Goal: Use online tool/utility

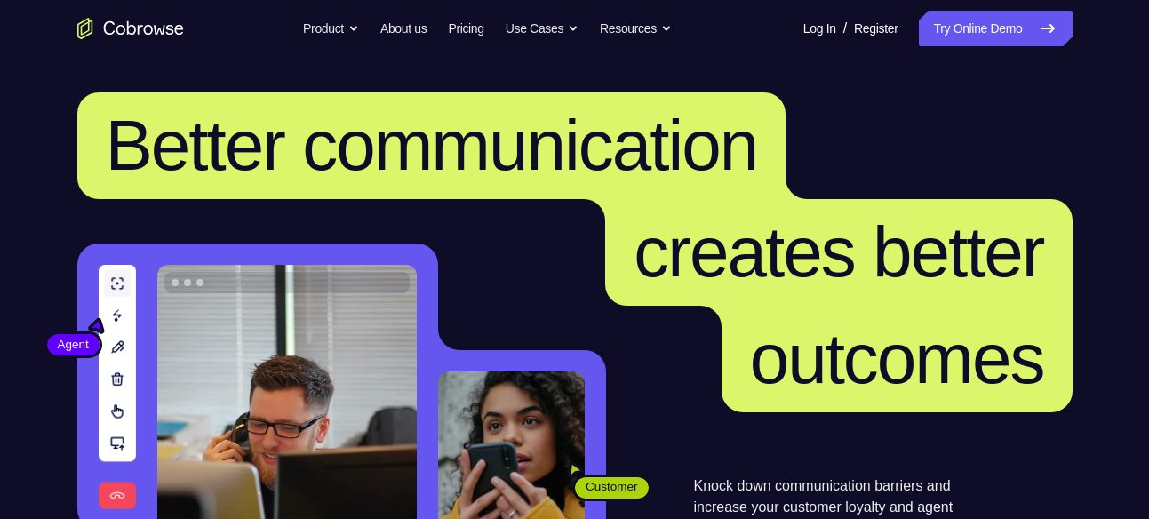
click at [986, 52] on nav "Go back Powerful, Flexible and Trustworthy. Avoid all extra friction for both A…" at bounding box center [574, 28] width 1149 height 57
click at [971, 34] on link "Try Online Demo" at bounding box center [994, 29] width 153 height 36
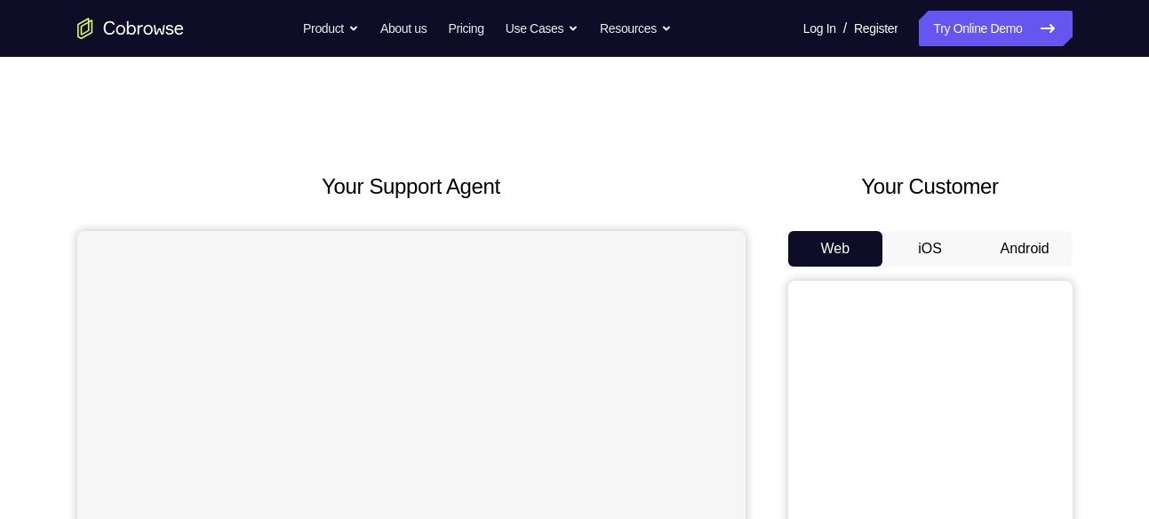
click at [1017, 265] on button "Android" at bounding box center [1024, 249] width 95 height 36
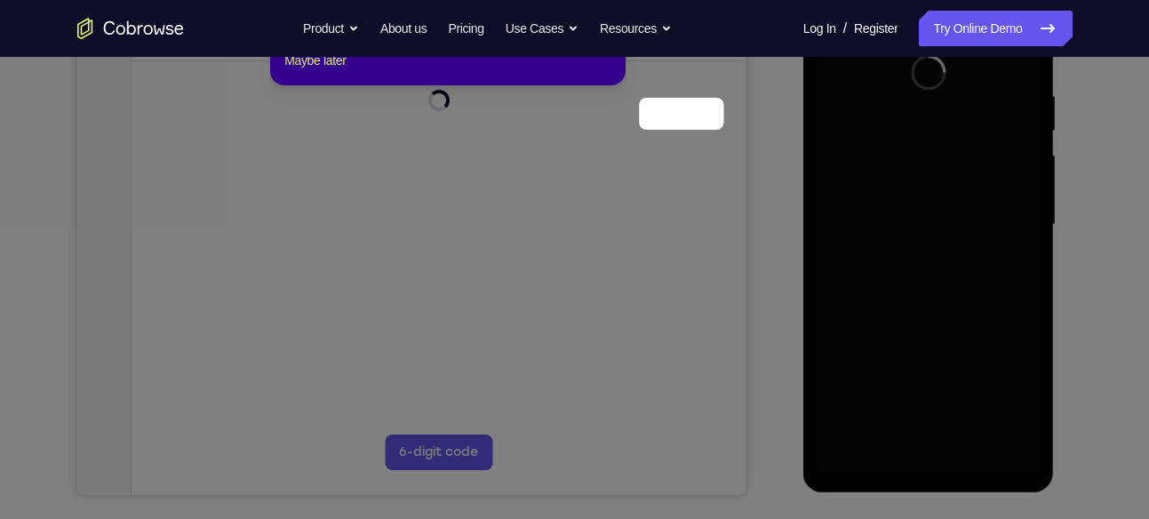
scroll to position [229, 0]
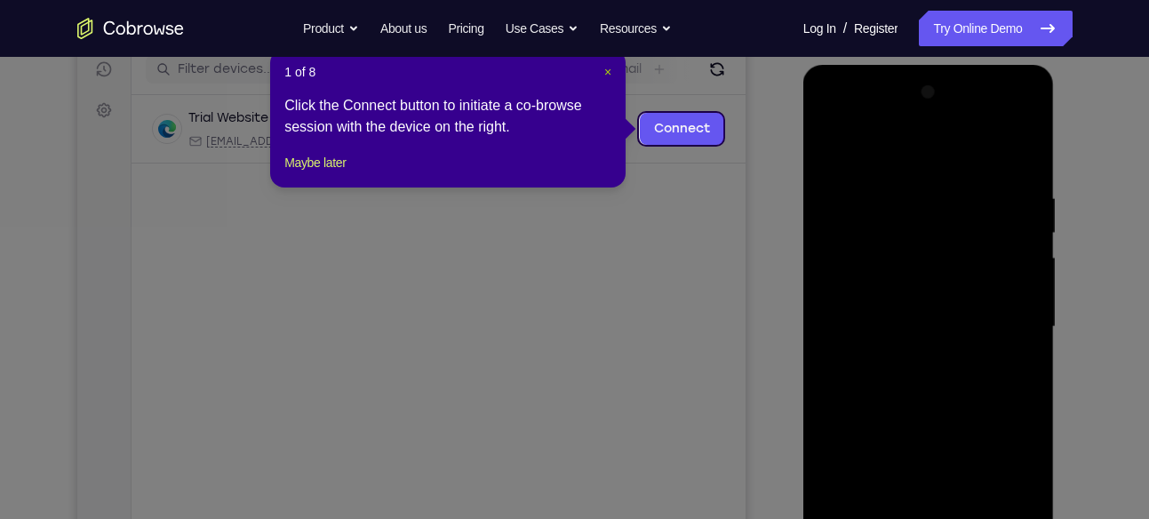
click at [609, 70] on span "×" at bounding box center [607, 72] width 7 height 14
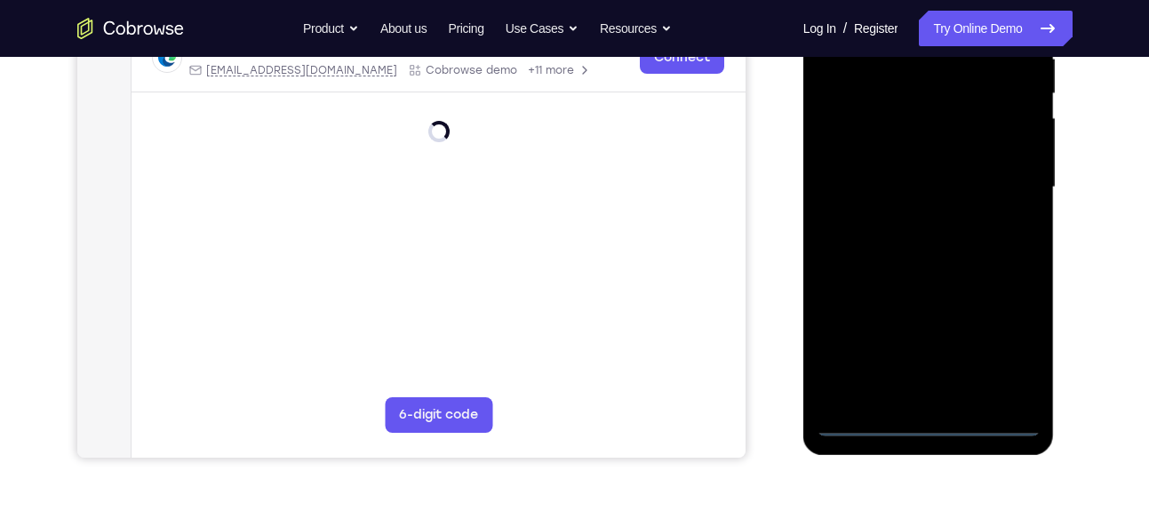
scroll to position [377, 0]
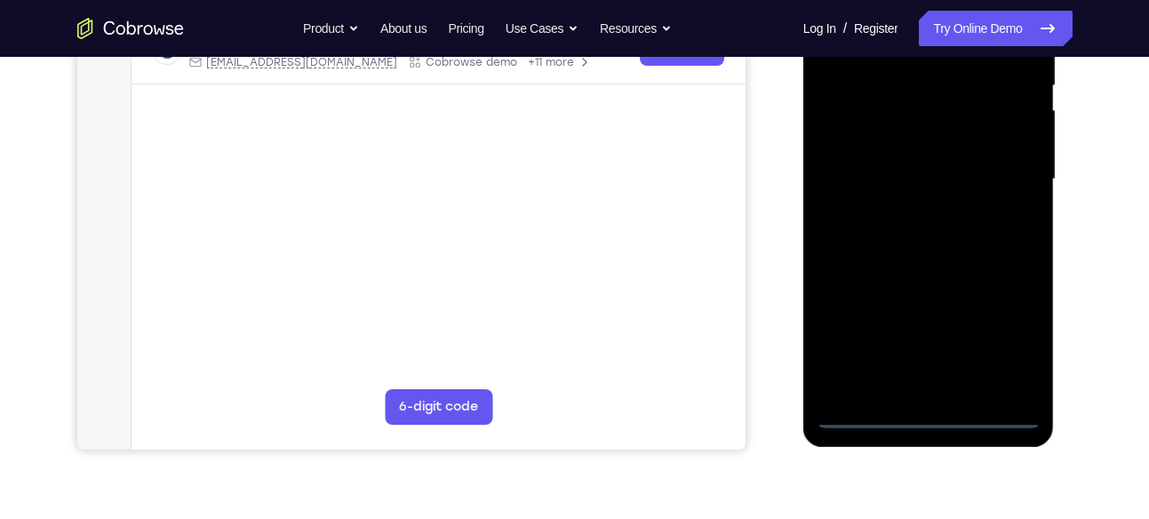
click at [925, 412] on div at bounding box center [928, 179] width 224 height 497
click at [1006, 330] on div at bounding box center [928, 179] width 224 height 497
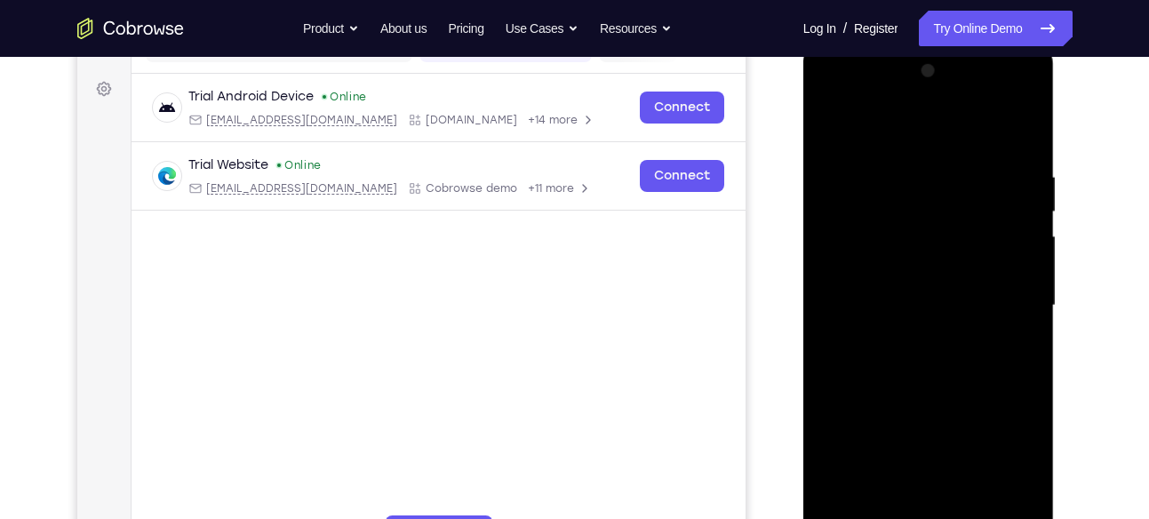
scroll to position [249, 0]
click at [880, 138] on div at bounding box center [928, 307] width 224 height 497
click at [855, 249] on div at bounding box center [928, 307] width 224 height 497
click at [895, 295] on div at bounding box center [928, 307] width 224 height 497
click at [870, 282] on div at bounding box center [928, 307] width 224 height 497
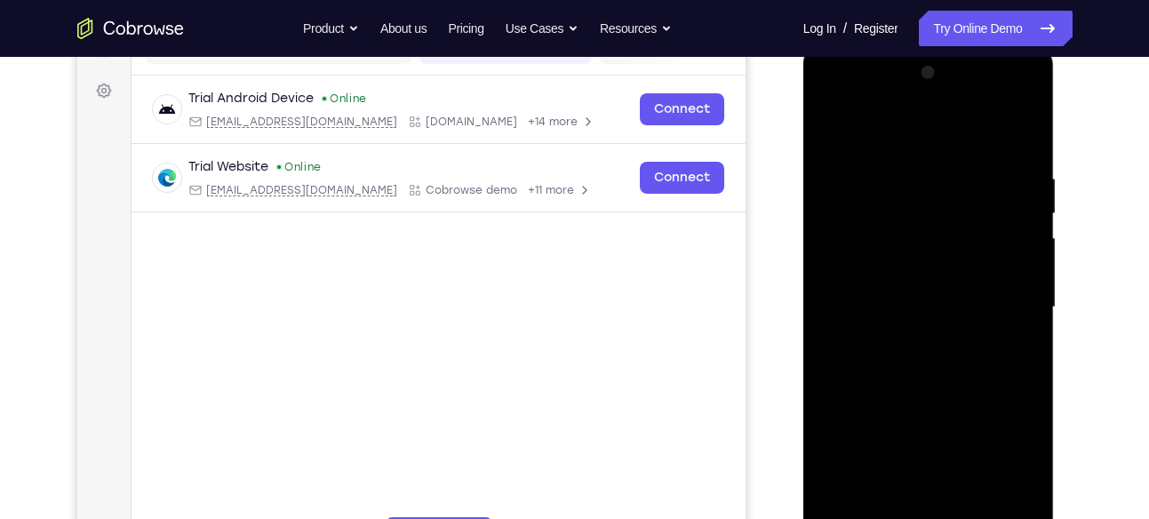
click at [861, 321] on div at bounding box center [928, 307] width 224 height 497
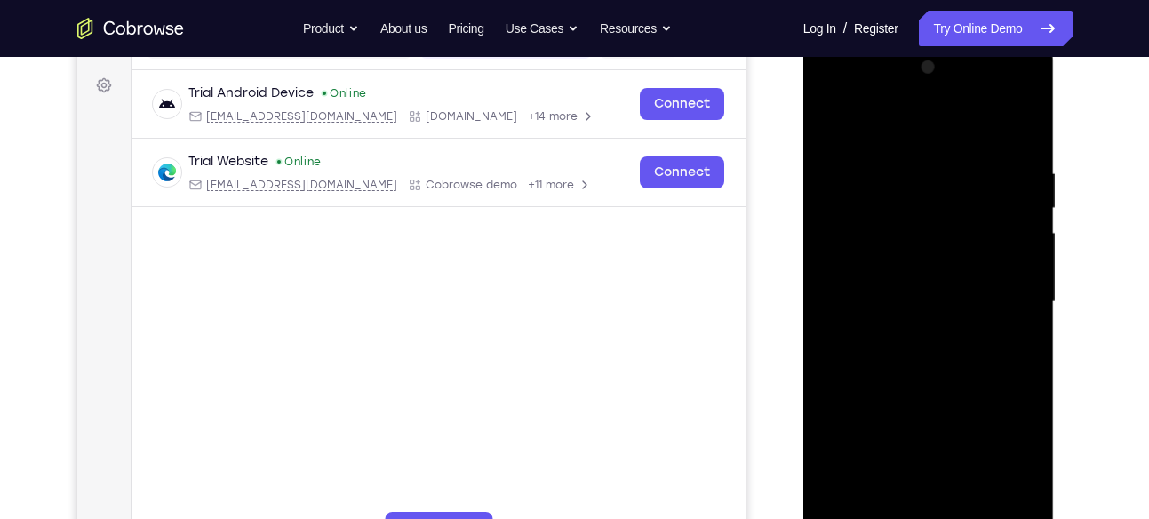
scroll to position [252, 0]
drag, startPoint x: 887, startPoint y: 360, endPoint x: 878, endPoint y: 139, distance: 220.5
click at [878, 139] on div at bounding box center [928, 303] width 224 height 497
click at [910, 492] on div at bounding box center [928, 303] width 224 height 497
click at [974, 123] on div at bounding box center [928, 303] width 224 height 497
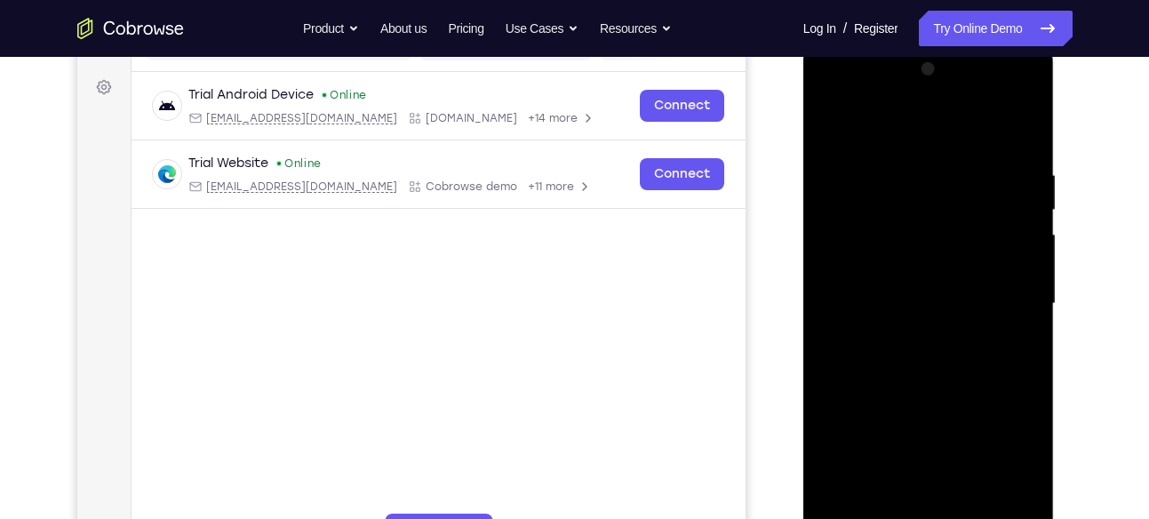
click at [1002, 93] on div at bounding box center [928, 303] width 224 height 497
click at [832, 94] on div at bounding box center [928, 303] width 224 height 497
click at [1004, 298] on div at bounding box center [928, 303] width 224 height 497
click at [907, 336] on div at bounding box center [928, 303] width 224 height 497
click at [919, 392] on div at bounding box center [928, 303] width 224 height 497
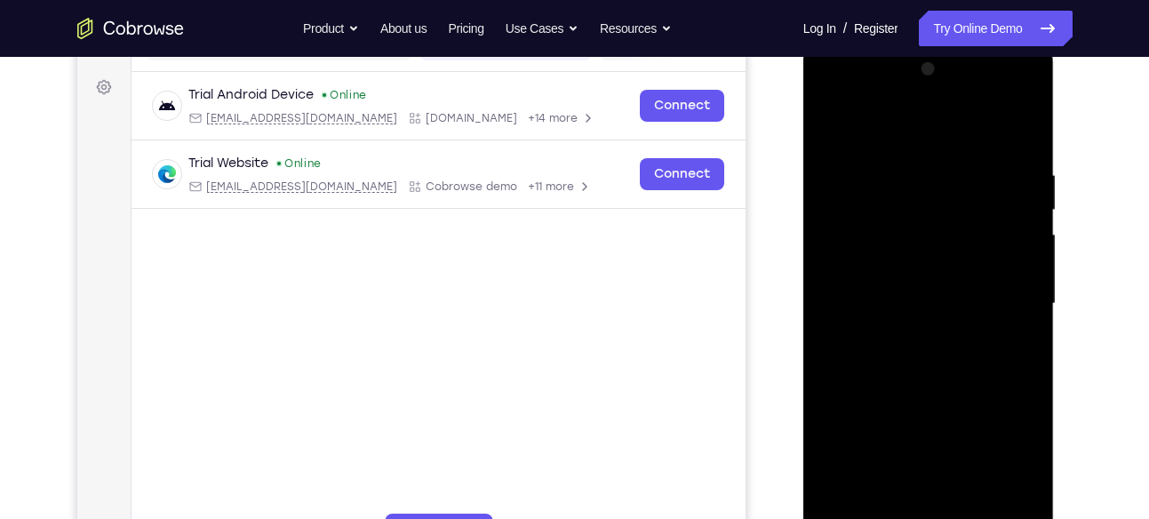
click at [902, 291] on div at bounding box center [928, 303] width 224 height 497
click at [928, 242] on div at bounding box center [928, 303] width 224 height 497
click at [886, 208] on div at bounding box center [928, 303] width 224 height 497
click at [882, 216] on div at bounding box center [928, 303] width 224 height 497
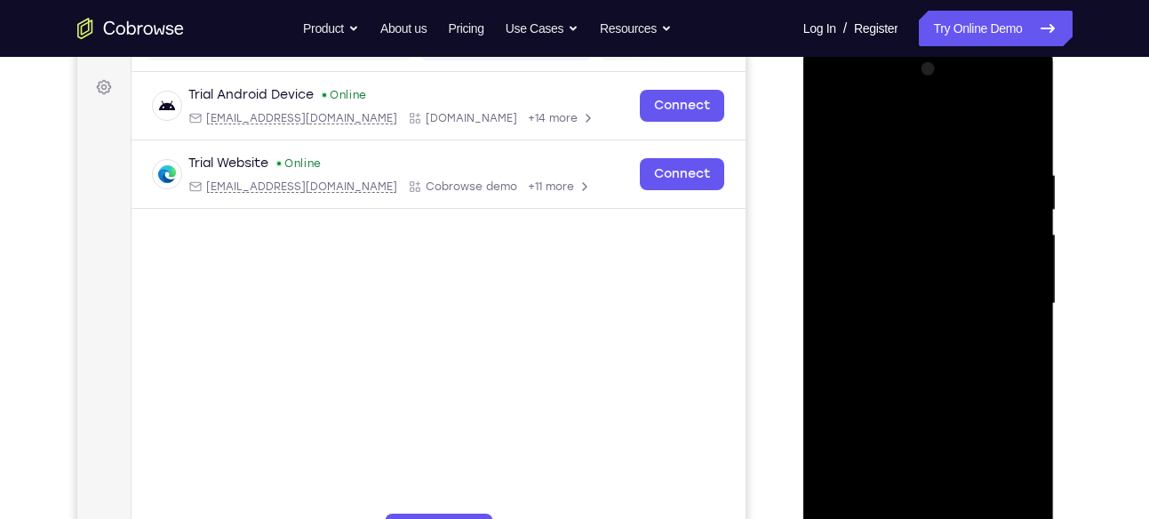
click at [882, 216] on div at bounding box center [928, 303] width 224 height 497
click at [963, 216] on div at bounding box center [928, 303] width 224 height 497
click at [873, 212] on div at bounding box center [928, 303] width 224 height 497
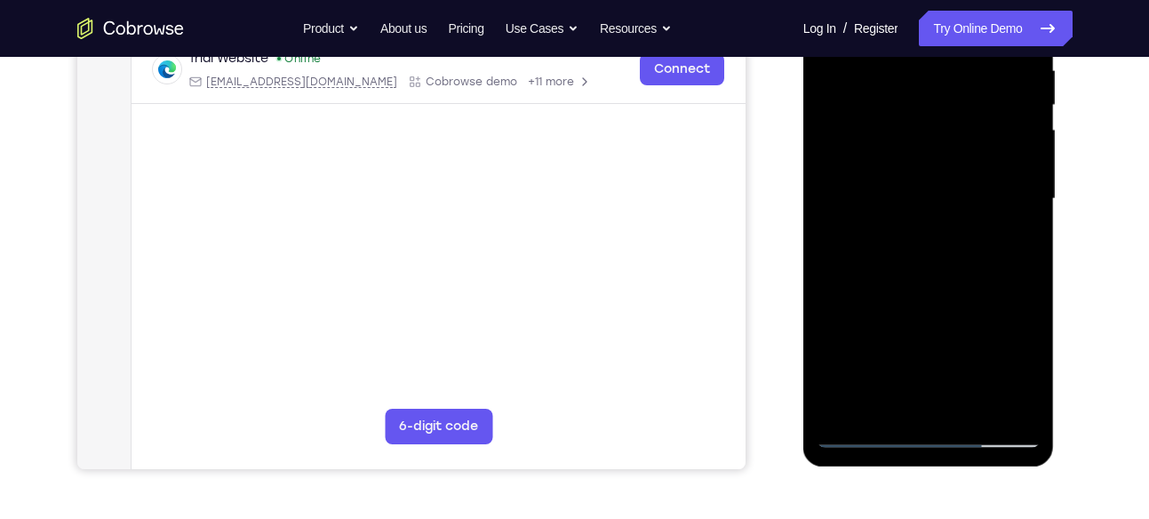
scroll to position [356, 0]
click at [926, 268] on div at bounding box center [928, 199] width 224 height 497
click at [948, 254] on div at bounding box center [928, 199] width 224 height 497
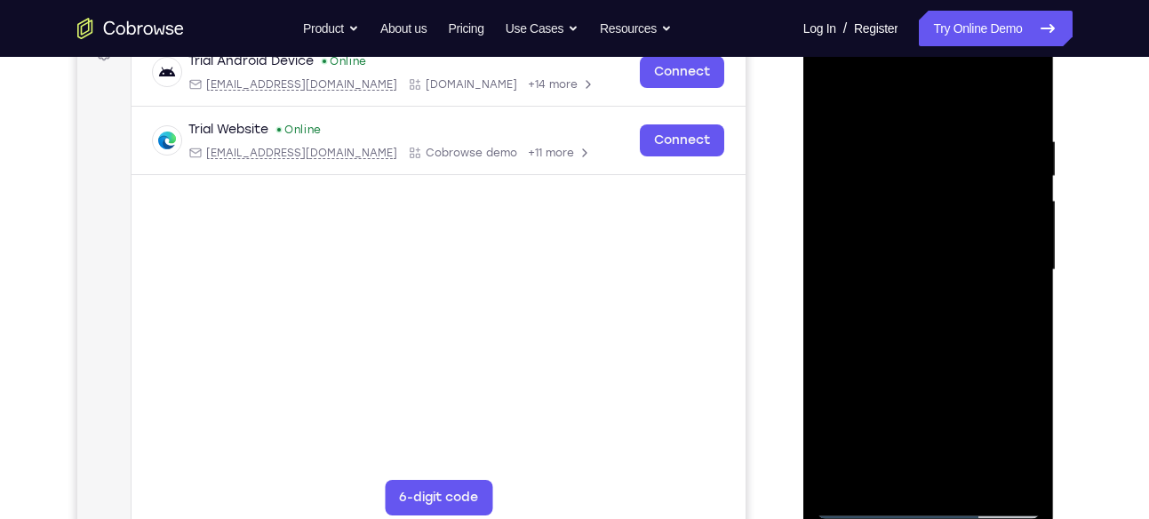
scroll to position [273, 0]
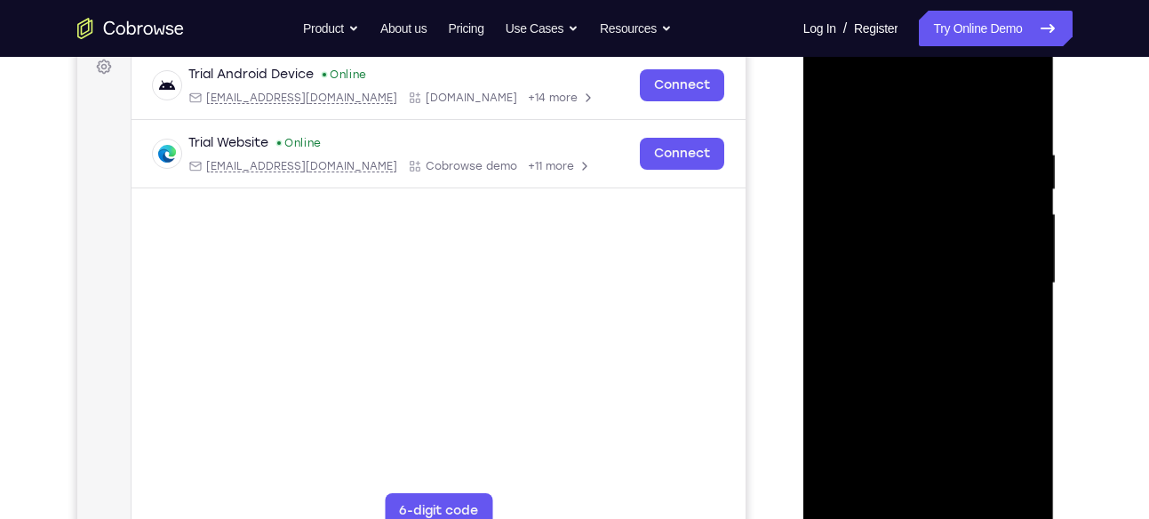
click at [1022, 100] on div at bounding box center [928, 283] width 224 height 497
click at [826, 101] on div at bounding box center [928, 283] width 224 height 497
click at [898, 145] on div at bounding box center [928, 283] width 224 height 497
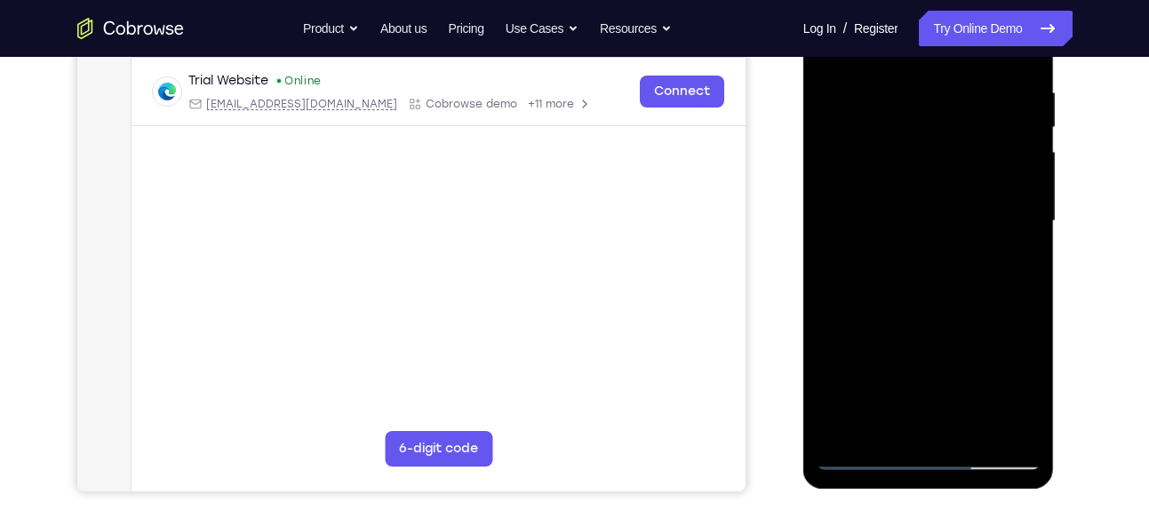
scroll to position [338, 0]
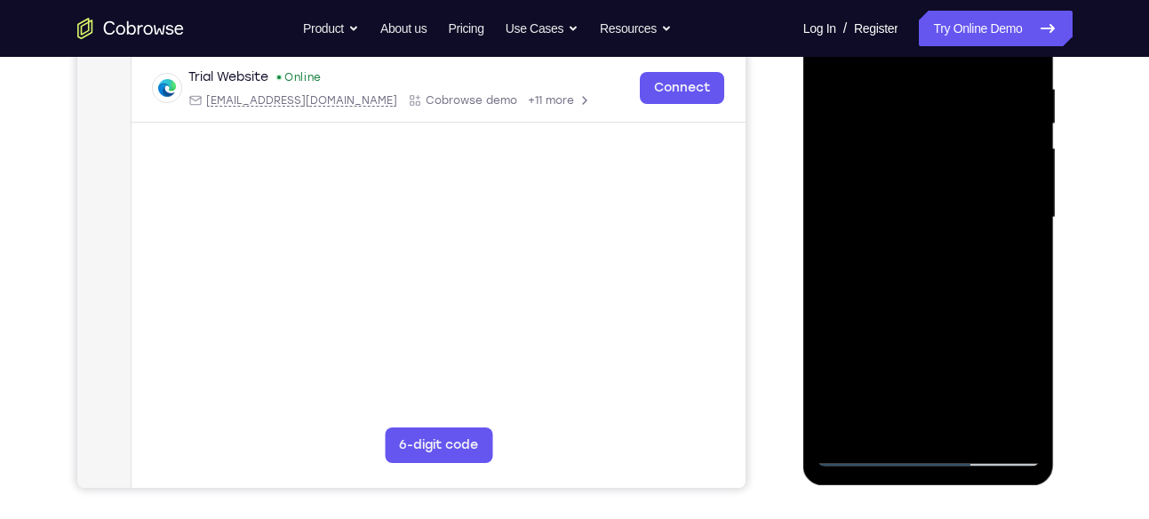
click at [948, 201] on div at bounding box center [928, 217] width 224 height 497
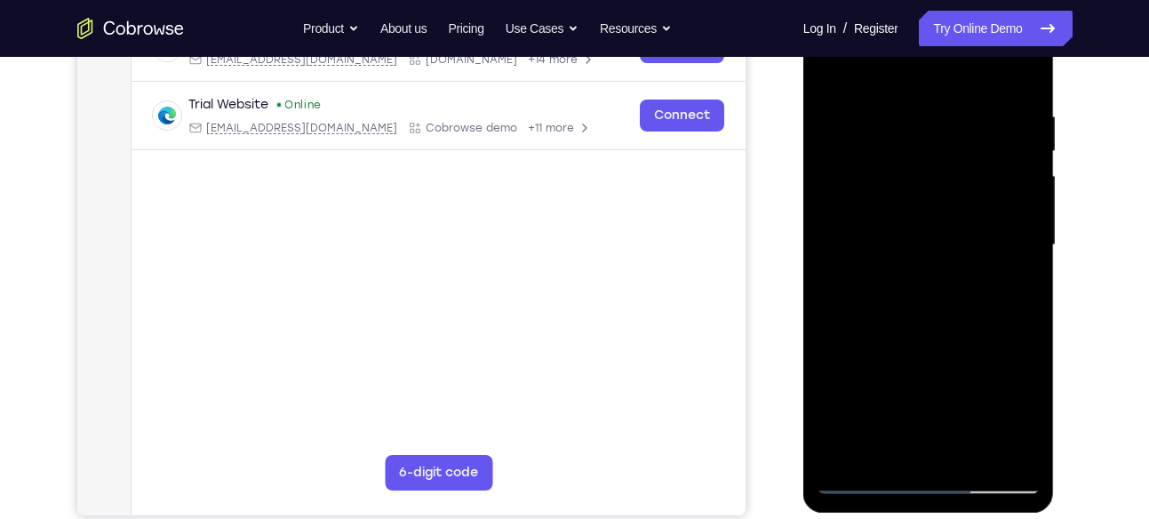
scroll to position [309, 0]
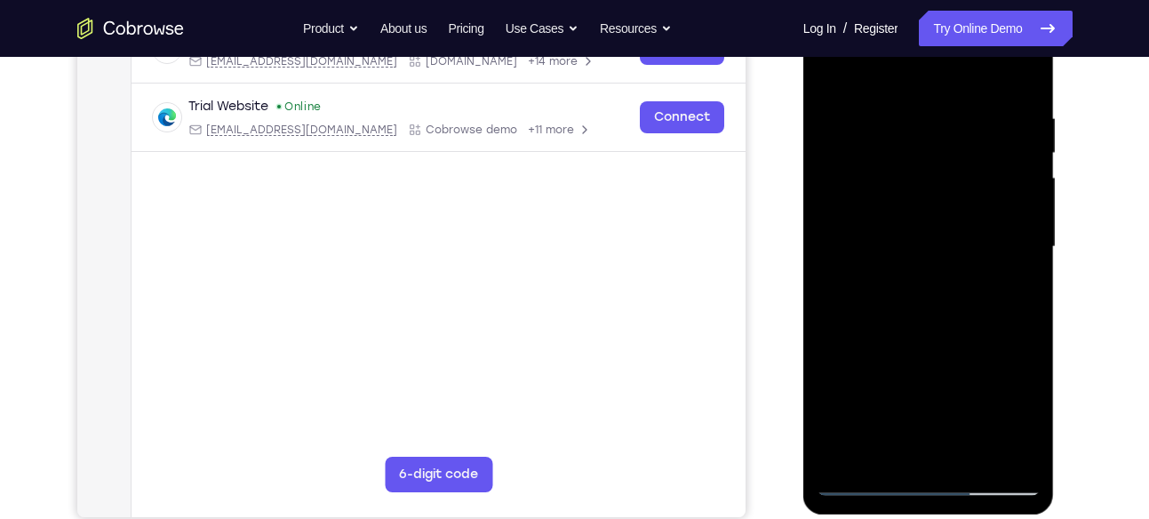
click at [1023, 251] on div at bounding box center [928, 246] width 224 height 497
click at [1018, 259] on div at bounding box center [928, 246] width 224 height 497
click at [1024, 259] on div at bounding box center [928, 246] width 224 height 497
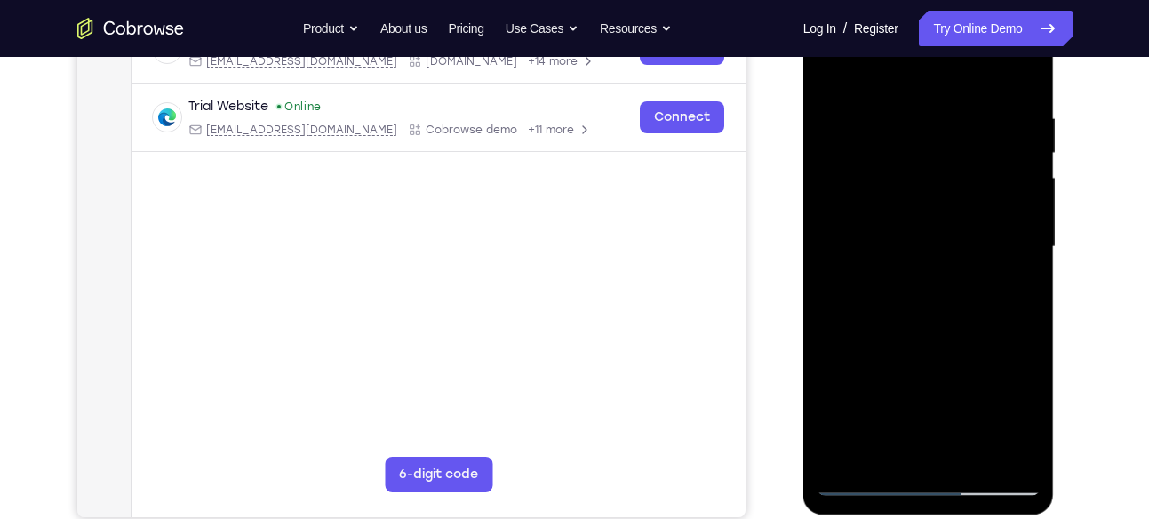
click at [1024, 259] on div at bounding box center [928, 246] width 224 height 497
drag, startPoint x: 1024, startPoint y: 259, endPoint x: 828, endPoint y: 233, distance: 198.1
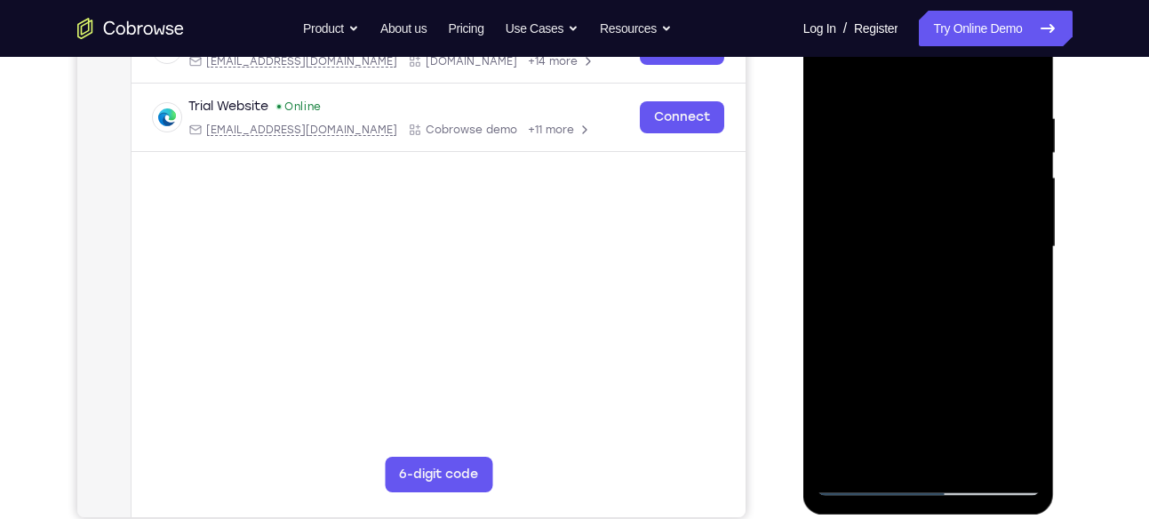
click at [828, 233] on div at bounding box center [928, 246] width 224 height 497
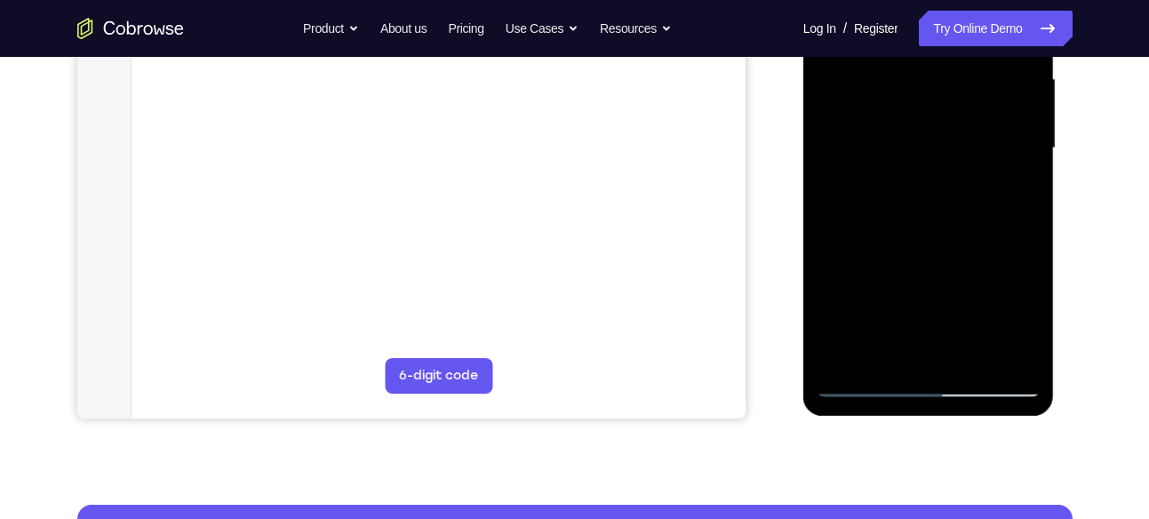
scroll to position [420, 0]
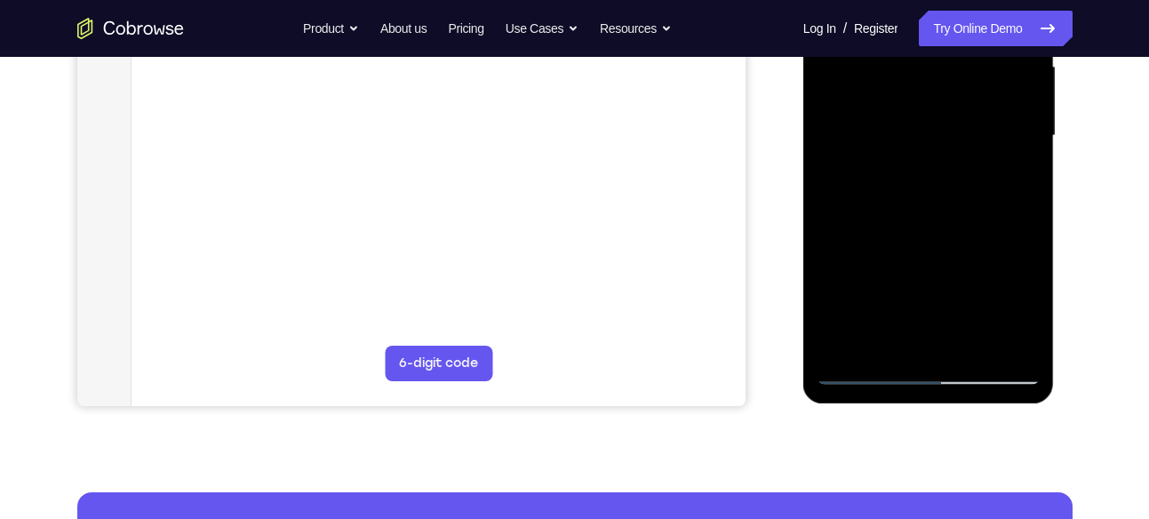
click at [994, 336] on div at bounding box center [928, 135] width 224 height 497
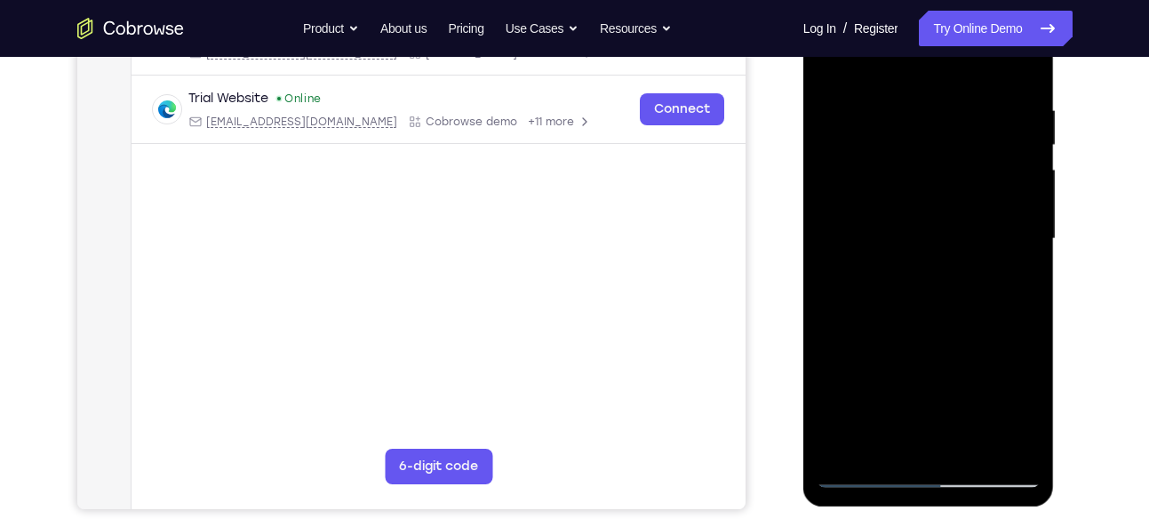
scroll to position [315, 0]
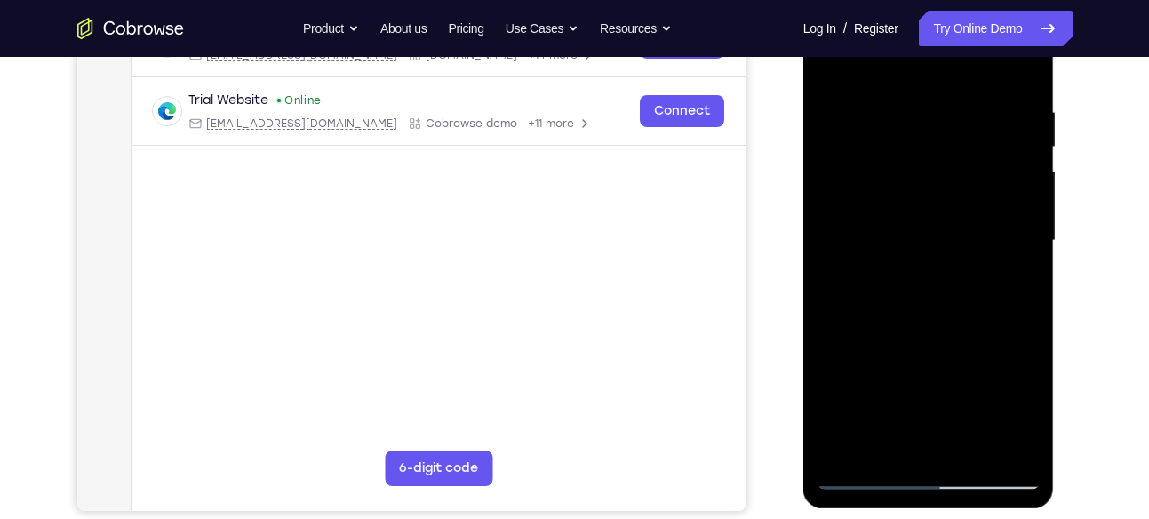
drag, startPoint x: 1018, startPoint y: 253, endPoint x: 842, endPoint y: 255, distance: 175.9
click at [842, 255] on div at bounding box center [928, 240] width 224 height 497
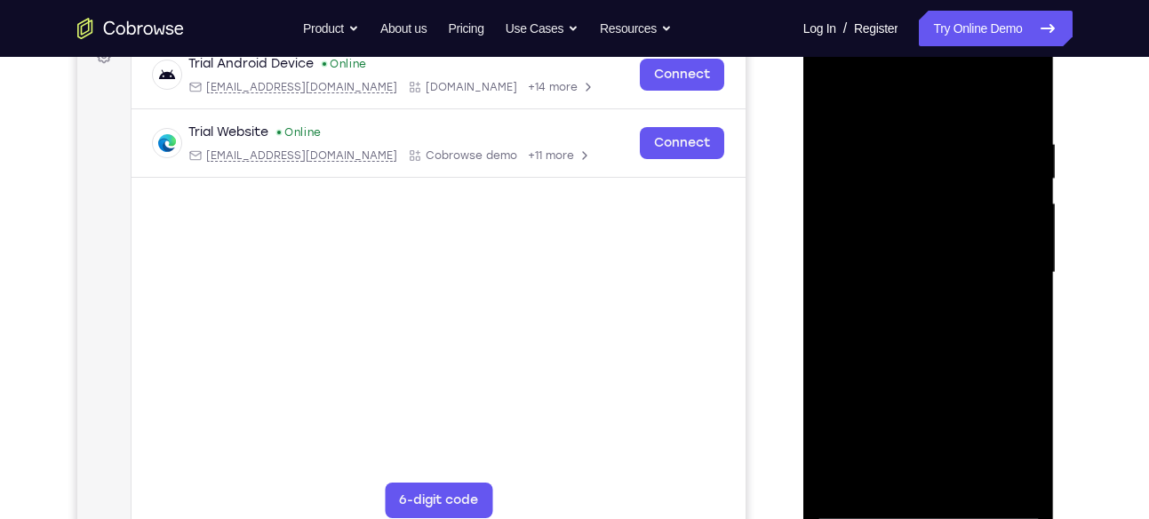
drag, startPoint x: 1032, startPoint y: 304, endPoint x: 831, endPoint y: 278, distance: 202.4
click at [831, 278] on div at bounding box center [928, 272] width 224 height 497
drag, startPoint x: 1022, startPoint y: 293, endPoint x: 798, endPoint y: 286, distance: 224.8
click at [803, 286] on html "Online web based iOS Simulators and Android Emulators. Run iPhone, iPad, Mobile…" at bounding box center [929, 277] width 253 height 533
drag, startPoint x: 1042, startPoint y: 279, endPoint x: 807, endPoint y: 274, distance: 235.4
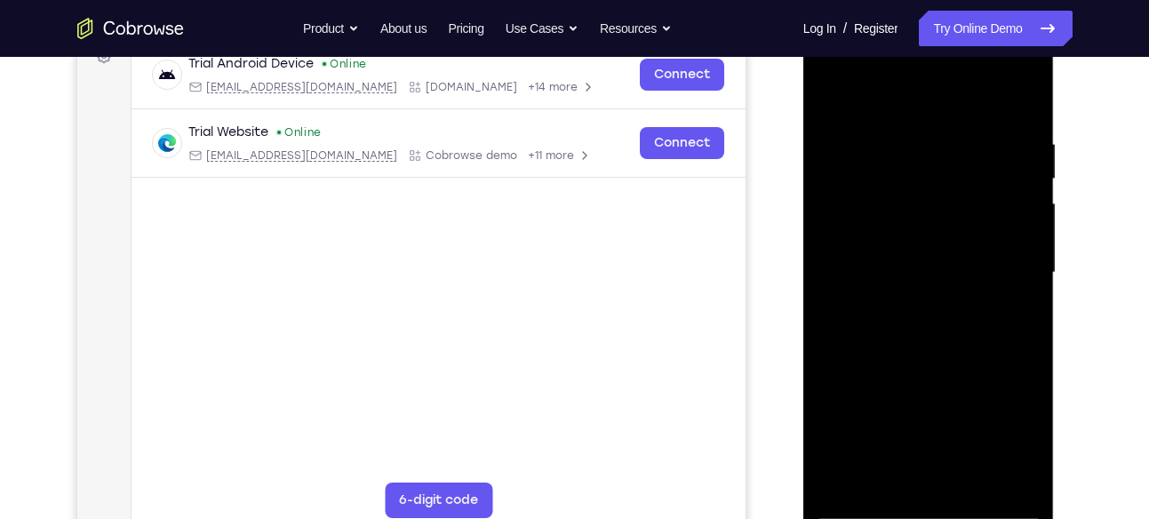
click at [807, 274] on div at bounding box center [928, 275] width 251 height 529
click at [1024, 274] on div at bounding box center [928, 272] width 224 height 497
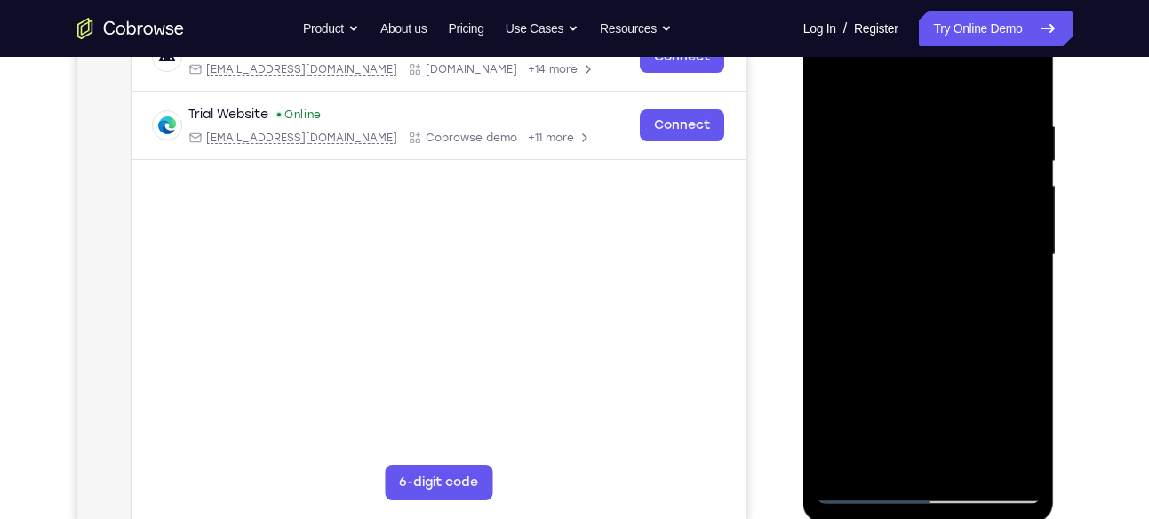
scroll to position [314, 0]
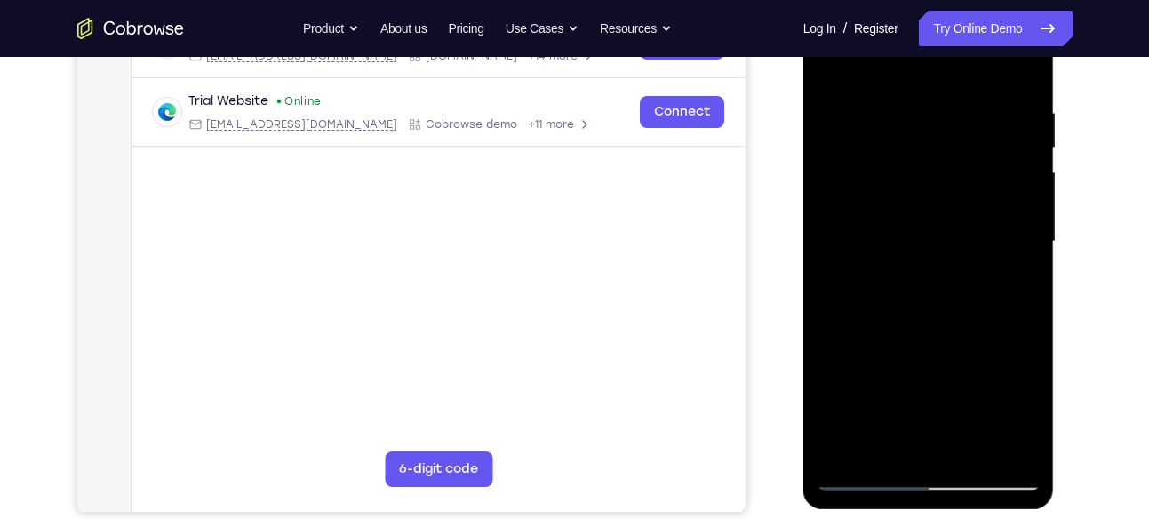
drag, startPoint x: 1025, startPoint y: 271, endPoint x: 848, endPoint y: 279, distance: 176.9
click at [848, 279] on div at bounding box center [928, 241] width 224 height 497
drag, startPoint x: 1008, startPoint y: 266, endPoint x: 778, endPoint y: 265, distance: 230.1
click at [803, 265] on html "Online web based iOS Simulators and Android Emulators. Run iPhone, iPad, Mobile…" at bounding box center [929, 246] width 253 height 533
drag, startPoint x: 1007, startPoint y: 258, endPoint x: 775, endPoint y: 261, distance: 232.8
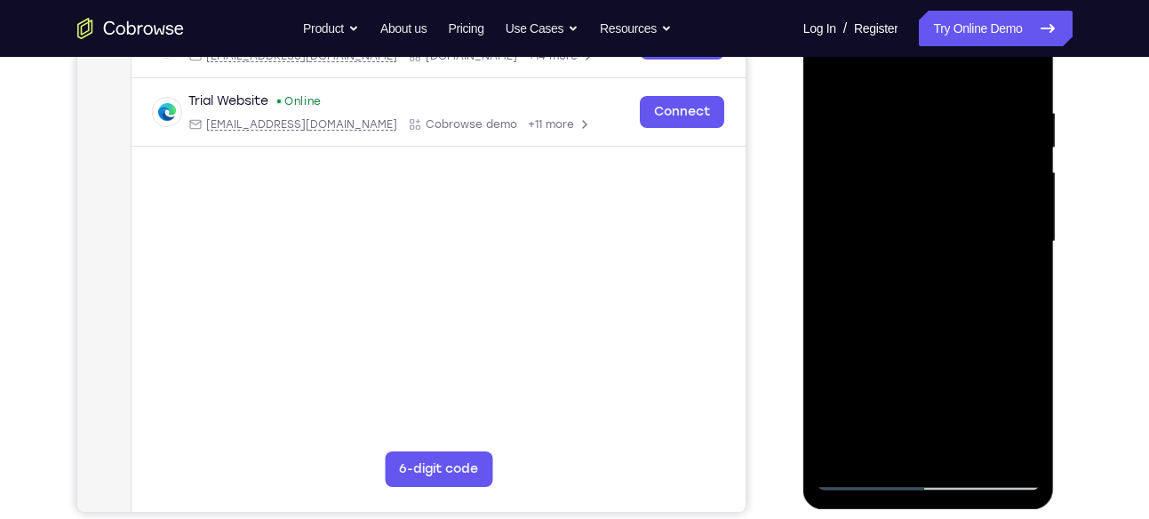
click at [803, 261] on html "Online web based iOS Simulators and Android Emulators. Run iPhone, iPad, Mobile…" at bounding box center [929, 246] width 253 height 533
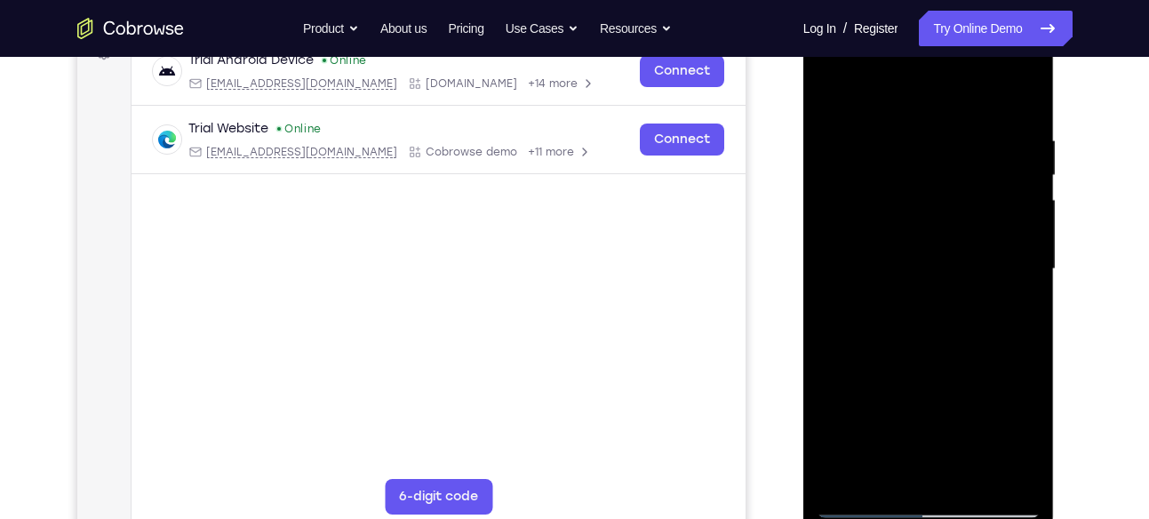
click at [1019, 96] on div at bounding box center [928, 268] width 224 height 497
drag, startPoint x: 1006, startPoint y: 135, endPoint x: 652, endPoint y: 177, distance: 356.9
click at [803, 177] on html "Online web based iOS Simulators and Android Emulators. Run iPhone, iPad, Mobile…" at bounding box center [929, 273] width 253 height 533
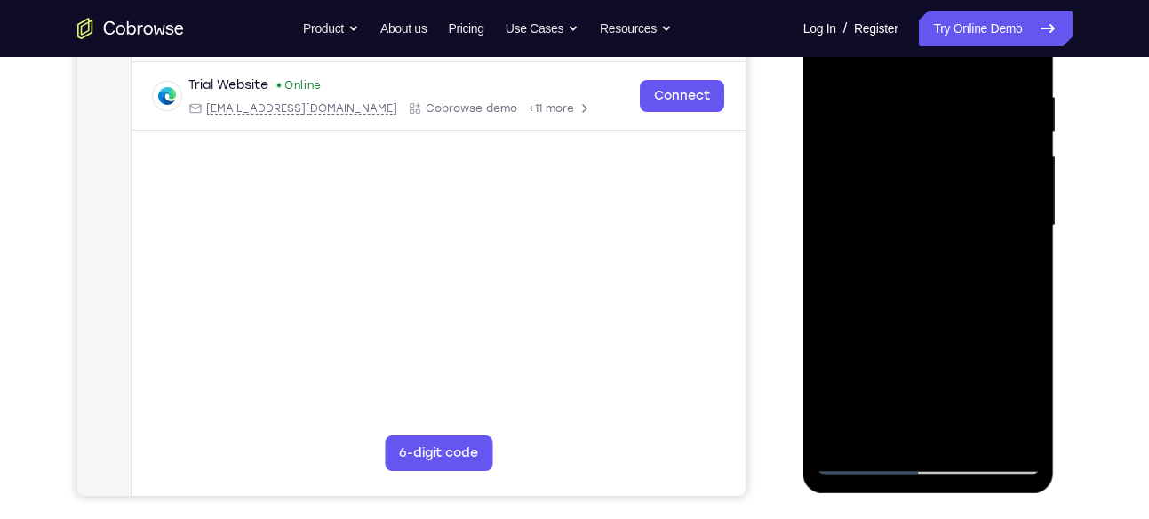
drag, startPoint x: 922, startPoint y: 336, endPoint x: 910, endPoint y: 106, distance: 230.4
click at [910, 106] on div at bounding box center [928, 225] width 224 height 497
drag, startPoint x: 918, startPoint y: 282, endPoint x: 905, endPoint y: 17, distance: 265.0
click at [905, 17] on div at bounding box center [928, 225] width 224 height 497
drag, startPoint x: 937, startPoint y: 282, endPoint x: 934, endPoint y: 17, distance: 264.7
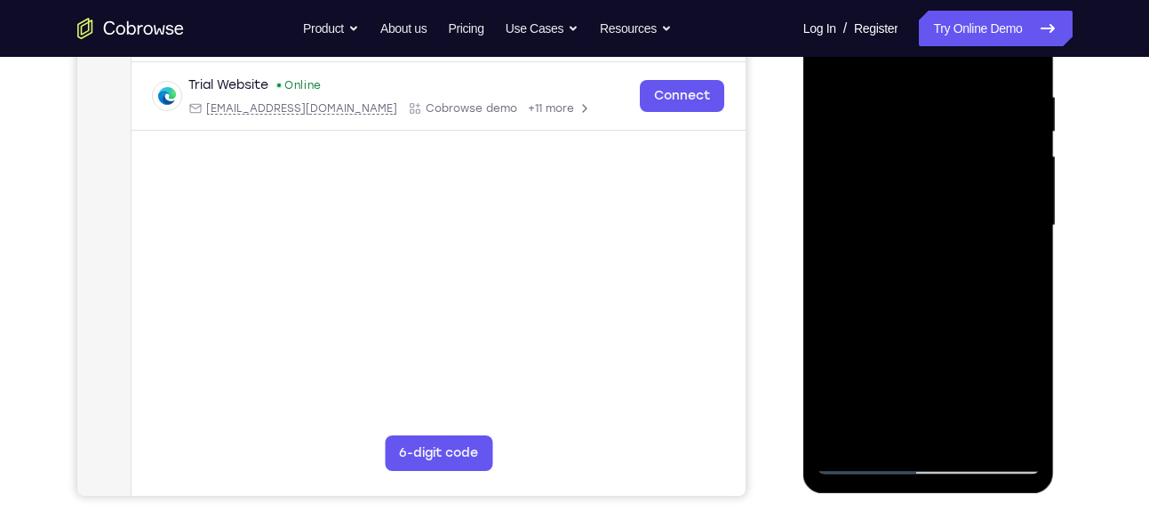
click at [934, 17] on div at bounding box center [928, 225] width 224 height 497
click at [1023, 249] on div at bounding box center [928, 225] width 224 height 497
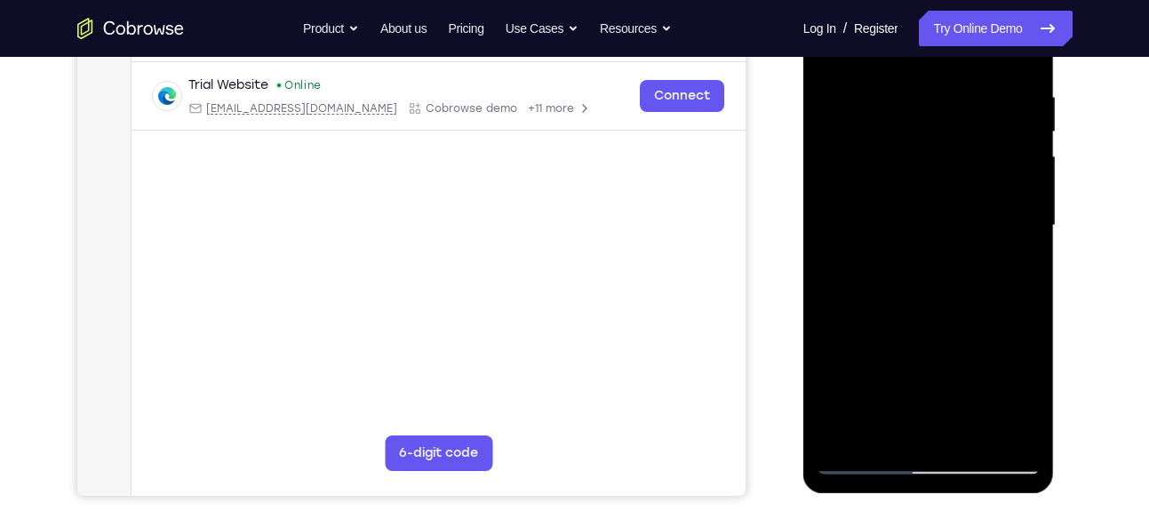
click at [1023, 249] on div at bounding box center [928, 225] width 224 height 497
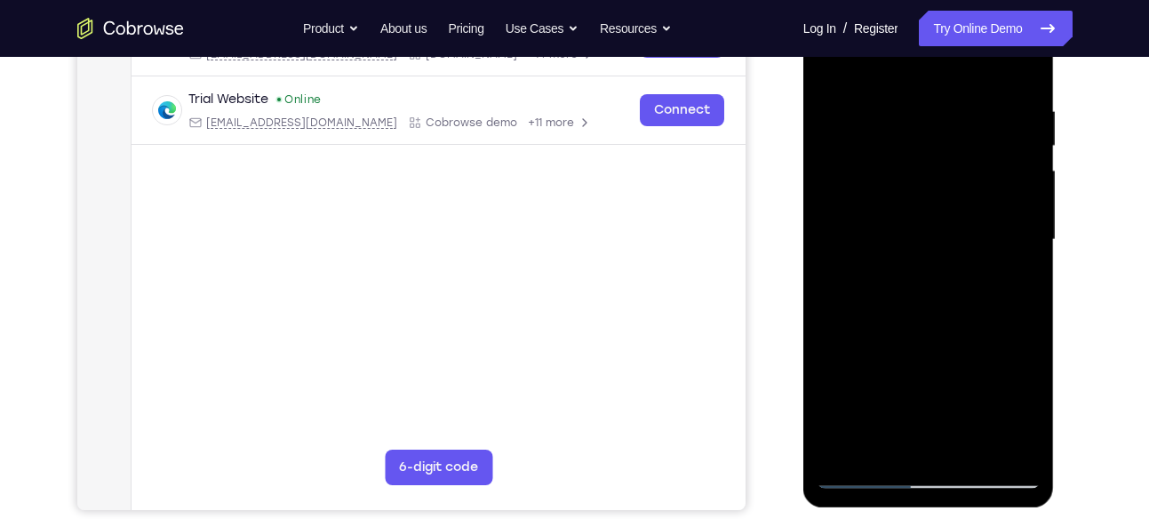
scroll to position [306, 0]
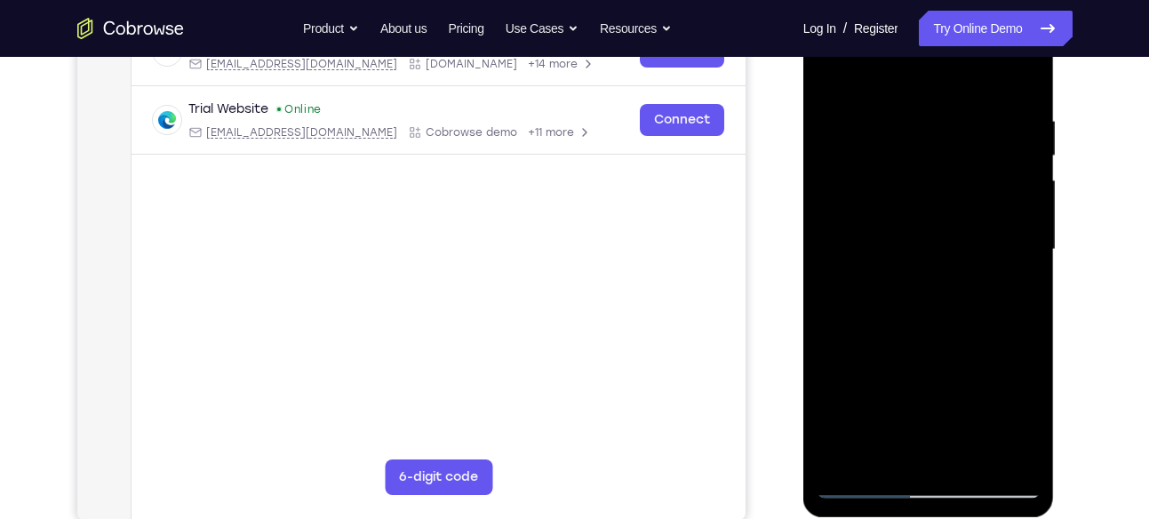
drag, startPoint x: 913, startPoint y: 325, endPoint x: 897, endPoint y: 28, distance: 297.1
click at [897, 28] on div at bounding box center [928, 249] width 224 height 497
drag, startPoint x: 921, startPoint y: 344, endPoint x: 917, endPoint y: 128, distance: 215.9
click at [917, 128] on div at bounding box center [928, 249] width 224 height 497
drag, startPoint x: 926, startPoint y: 346, endPoint x: 928, endPoint y: 69, distance: 277.1
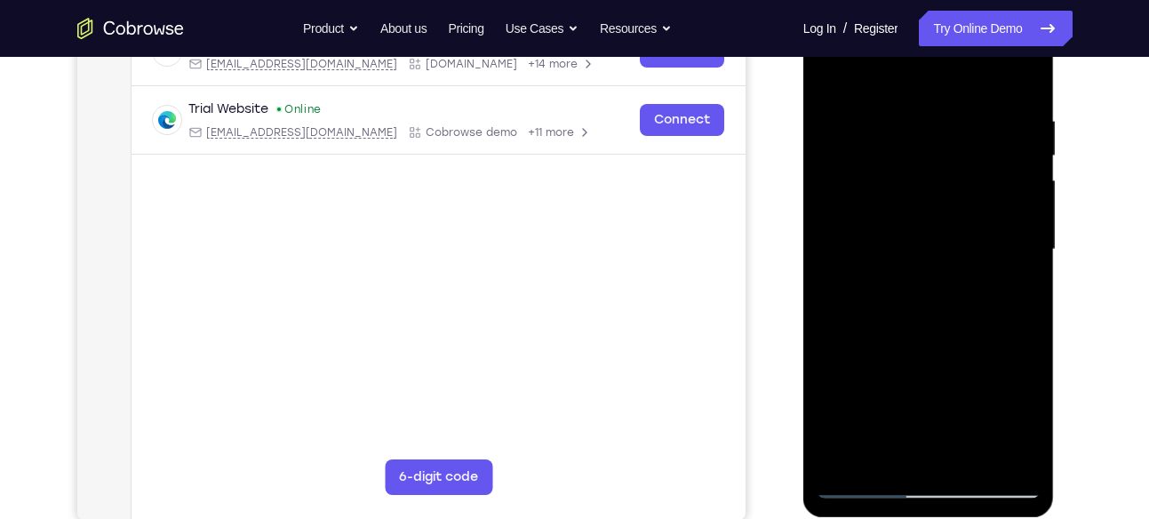
click at [928, 69] on div at bounding box center [928, 249] width 224 height 497
drag, startPoint x: 937, startPoint y: 352, endPoint x: 932, endPoint y: 17, distance: 334.9
click at [932, 17] on div at bounding box center [928, 249] width 224 height 497
drag, startPoint x: 943, startPoint y: 339, endPoint x: 945, endPoint y: 170, distance: 169.7
click at [945, 170] on div at bounding box center [928, 249] width 224 height 497
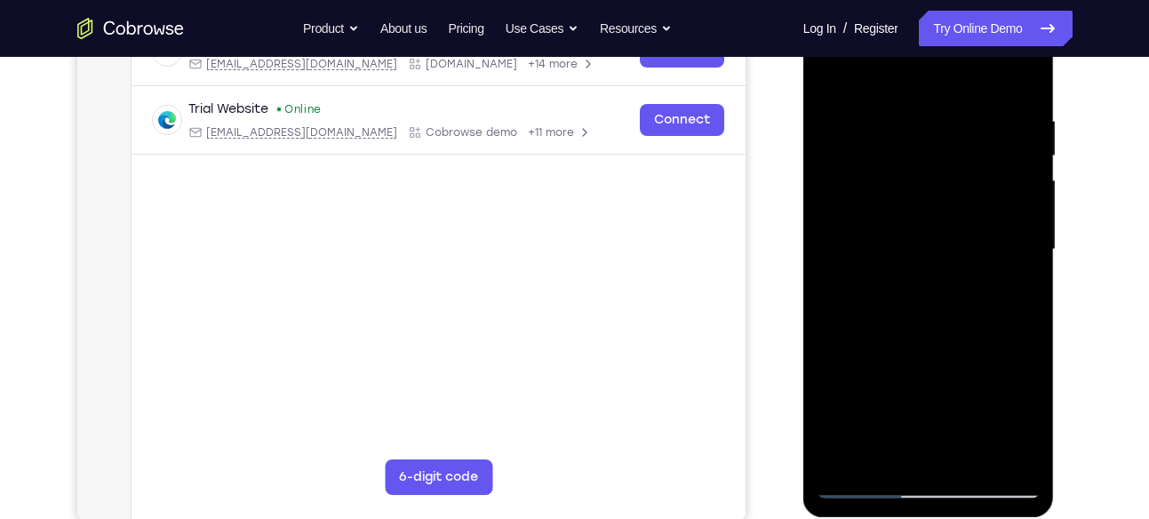
drag, startPoint x: 949, startPoint y: 363, endPoint x: 955, endPoint y: 17, distance: 346.5
click at [955, 17] on div at bounding box center [928, 249] width 224 height 497
drag, startPoint x: 942, startPoint y: 336, endPoint x: 942, endPoint y: 17, distance: 318.9
click at [942, 17] on div at bounding box center [928, 249] width 224 height 497
drag, startPoint x: 933, startPoint y: 286, endPoint x: 921, endPoint y: 17, distance: 269.4
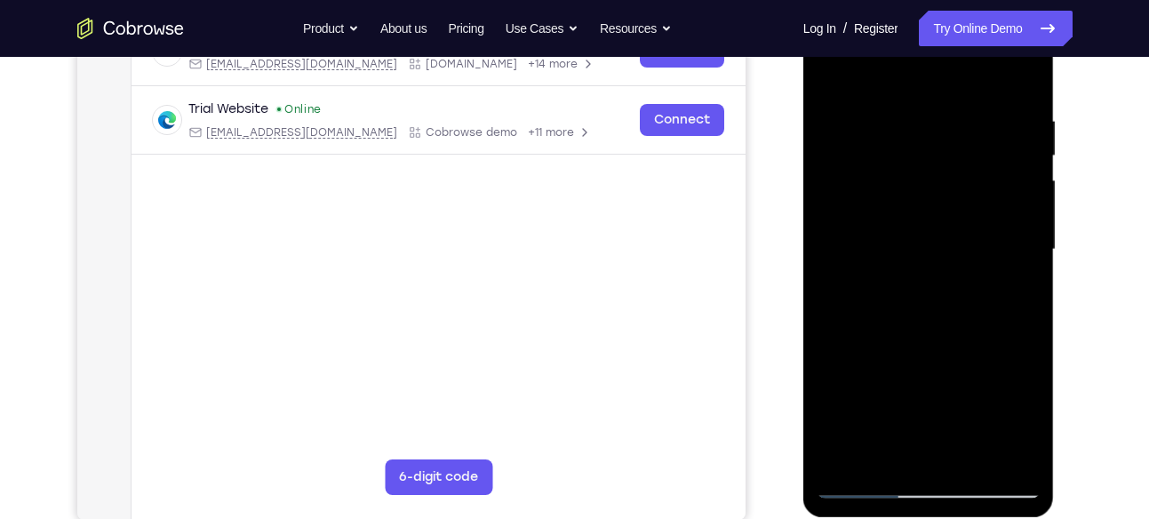
click at [921, 17] on div at bounding box center [928, 249] width 224 height 497
drag, startPoint x: 910, startPoint y: 363, endPoint x: 913, endPoint y: 17, distance: 346.4
click at [913, 17] on div at bounding box center [928, 249] width 224 height 497
drag, startPoint x: 926, startPoint y: 361, endPoint x: 943, endPoint y: 17, distance: 344.2
click at [943, 17] on div at bounding box center [928, 249] width 224 height 497
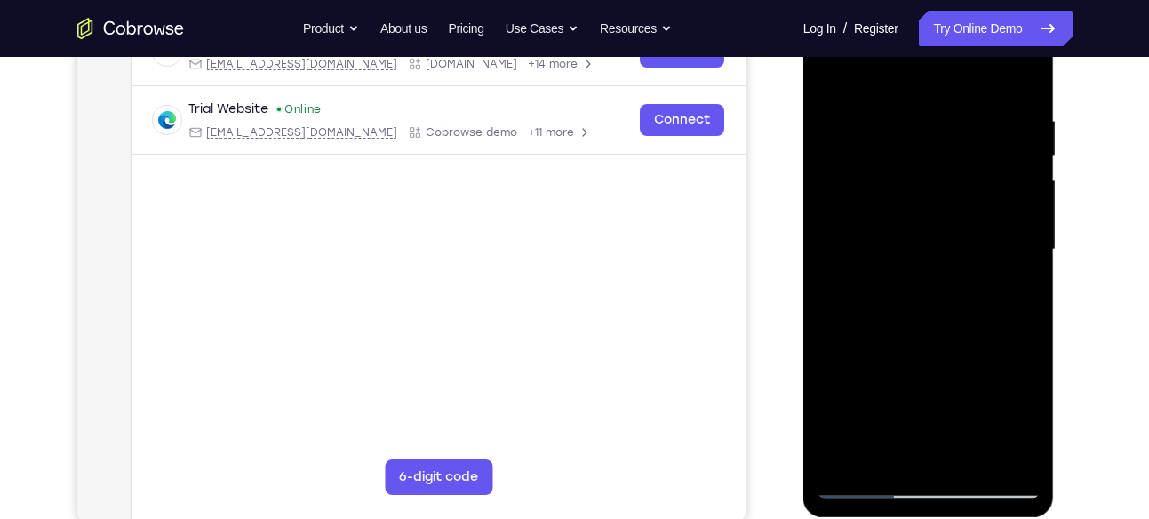
drag, startPoint x: 935, startPoint y: 276, endPoint x: 936, endPoint y: 17, distance: 259.4
click at [936, 17] on div at bounding box center [928, 249] width 224 height 497
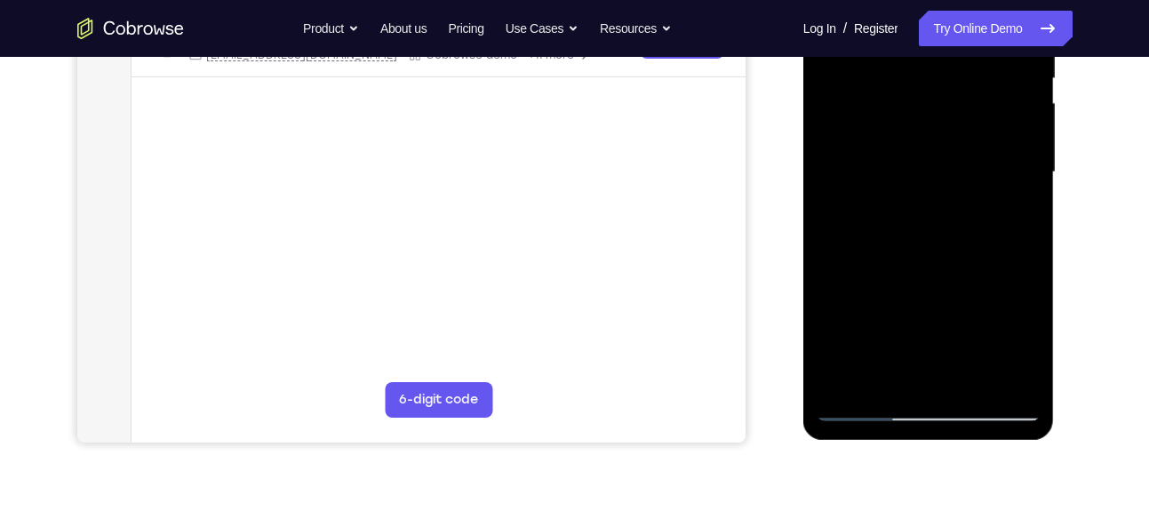
scroll to position [391, 0]
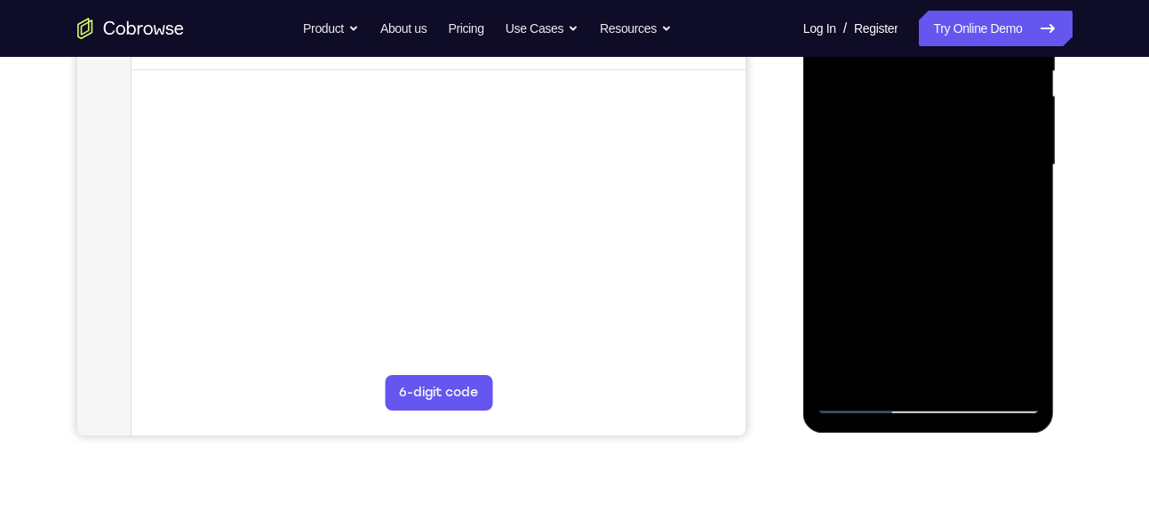
drag, startPoint x: 950, startPoint y: 271, endPoint x: 965, endPoint y: 17, distance: 254.4
click at [965, 17] on div at bounding box center [928, 165] width 224 height 497
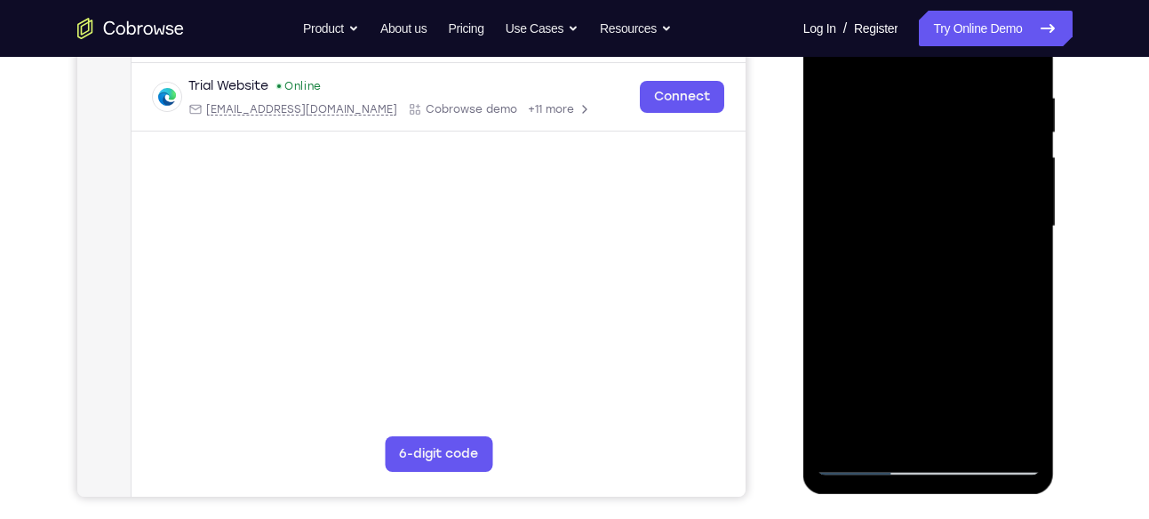
scroll to position [327, 0]
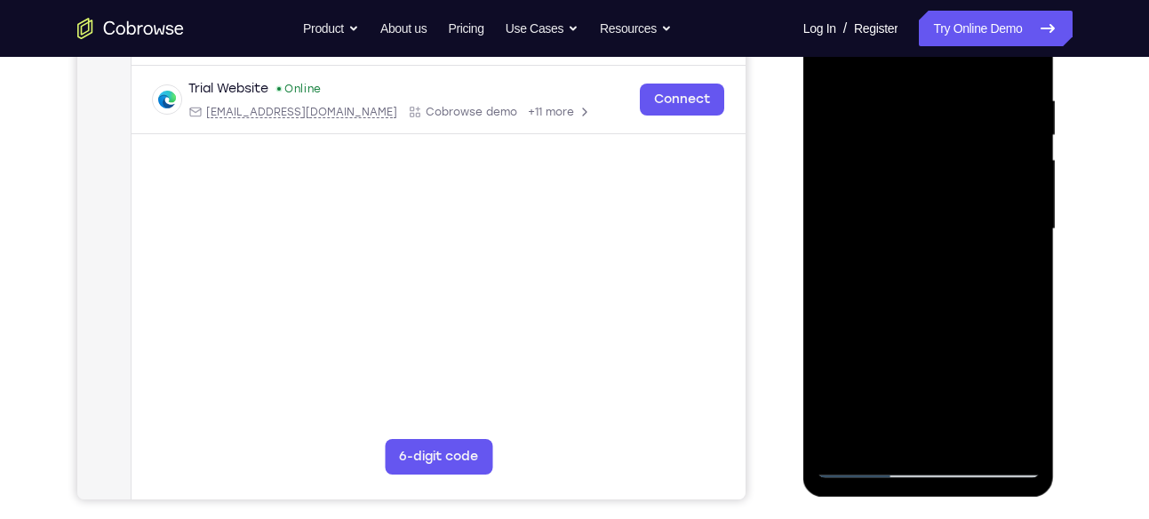
drag, startPoint x: 930, startPoint y: 322, endPoint x: 926, endPoint y: 95, distance: 227.4
click at [926, 95] on div at bounding box center [928, 228] width 224 height 497
drag, startPoint x: 924, startPoint y: 284, endPoint x: 973, endPoint y: 17, distance: 271.8
click at [973, 17] on div at bounding box center [928, 228] width 224 height 497
click at [959, 190] on div at bounding box center [928, 228] width 224 height 497
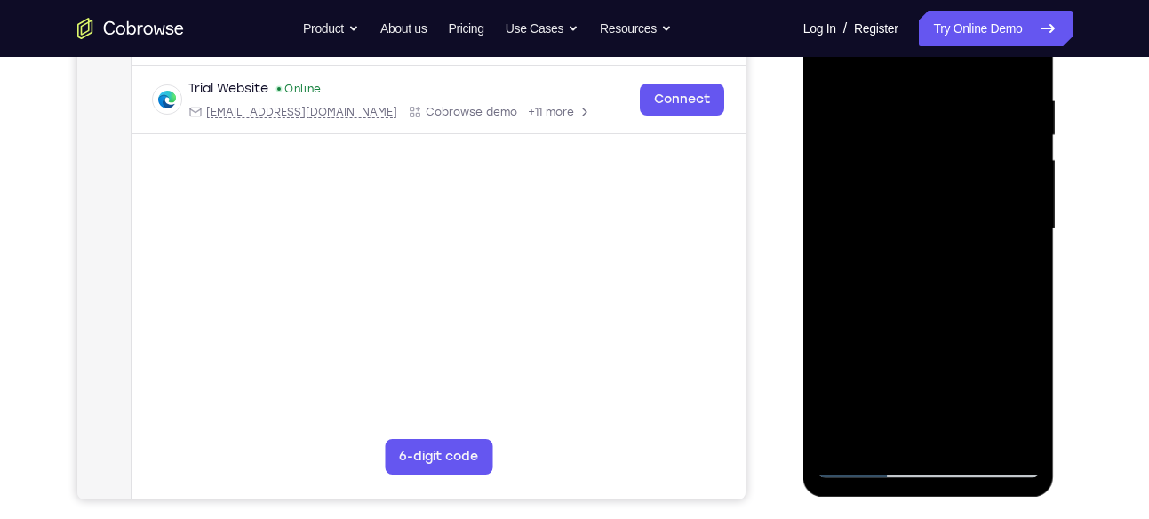
click at [959, 190] on div at bounding box center [928, 228] width 224 height 497
drag, startPoint x: 945, startPoint y: 353, endPoint x: 943, endPoint y: 85, distance: 267.4
click at [943, 85] on div at bounding box center [928, 228] width 224 height 497
drag, startPoint x: 942, startPoint y: 353, endPoint x: 951, endPoint y: 282, distance: 71.7
click at [951, 282] on div at bounding box center [928, 228] width 224 height 497
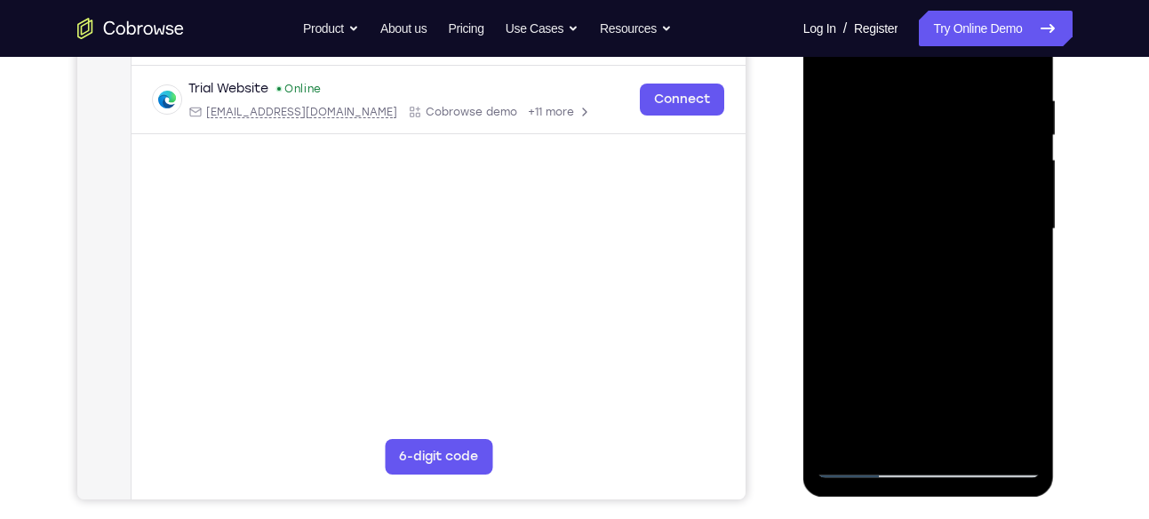
click at [1026, 266] on div at bounding box center [928, 228] width 224 height 497
drag, startPoint x: 967, startPoint y: 362, endPoint x: 940, endPoint y: 67, distance: 297.1
click at [940, 67] on div at bounding box center [928, 228] width 224 height 497
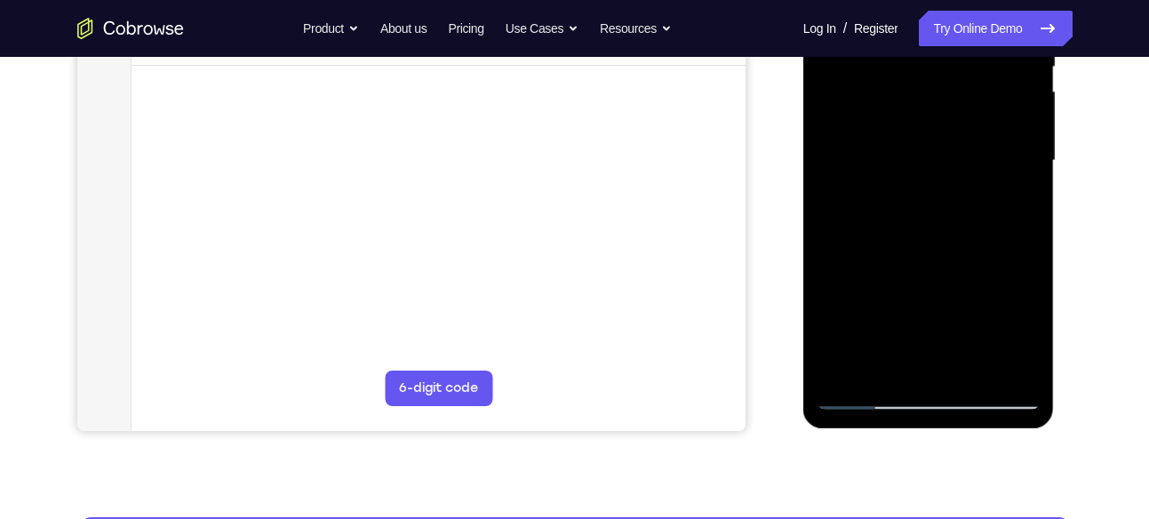
scroll to position [396, 0]
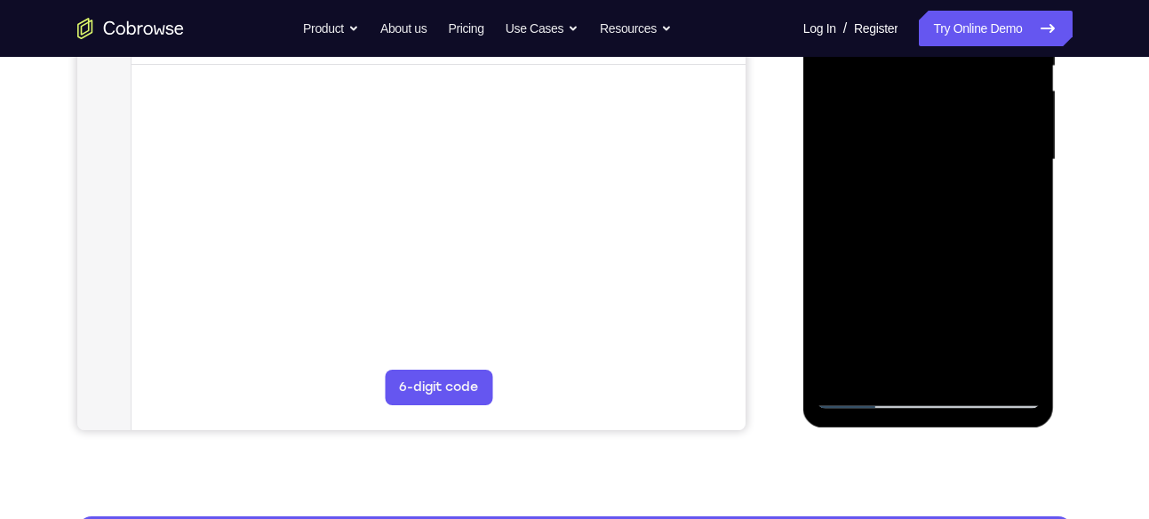
click at [942, 326] on div at bounding box center [928, 159] width 224 height 497
drag, startPoint x: 942, startPoint y: 326, endPoint x: 916, endPoint y: 110, distance: 217.4
click at [916, 110] on div at bounding box center [928, 159] width 224 height 497
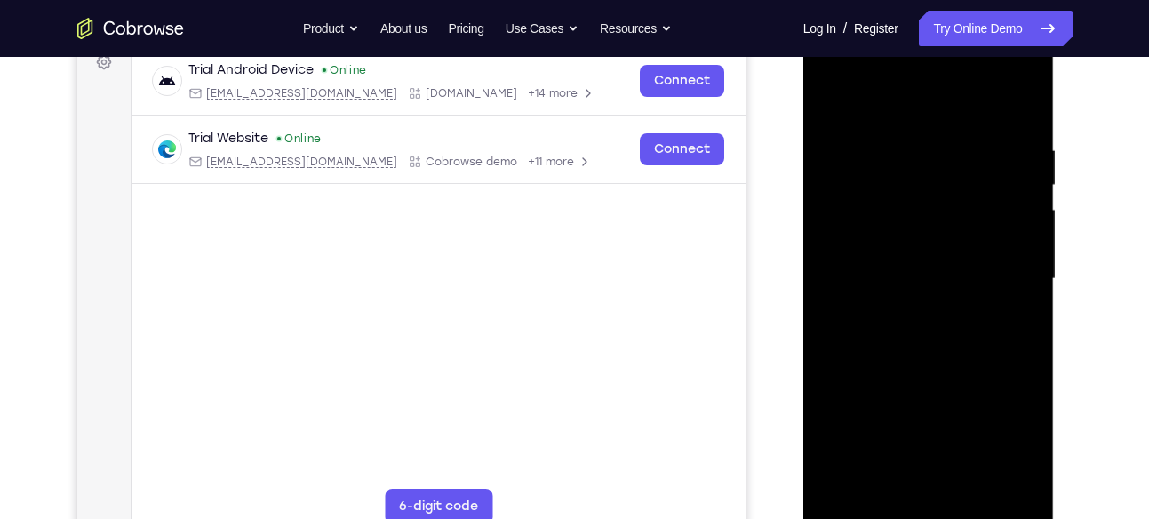
scroll to position [275, 0]
drag, startPoint x: 920, startPoint y: 320, endPoint x: 899, endPoint y: 123, distance: 197.5
click at [899, 123] on div at bounding box center [928, 280] width 224 height 497
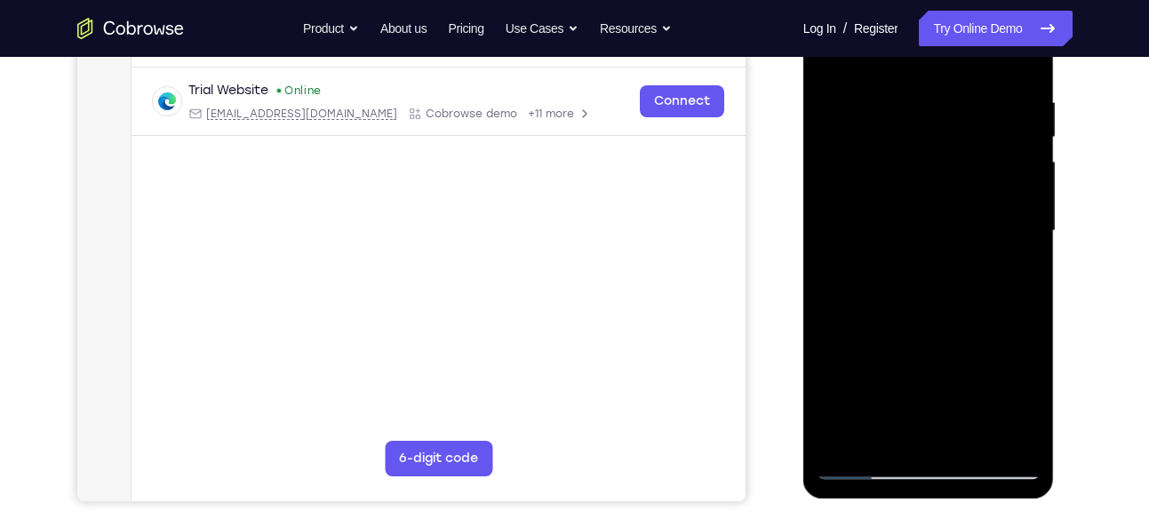
drag, startPoint x: 932, startPoint y: 306, endPoint x: 917, endPoint y: 120, distance: 187.1
click at [917, 120] on div at bounding box center [928, 230] width 224 height 497
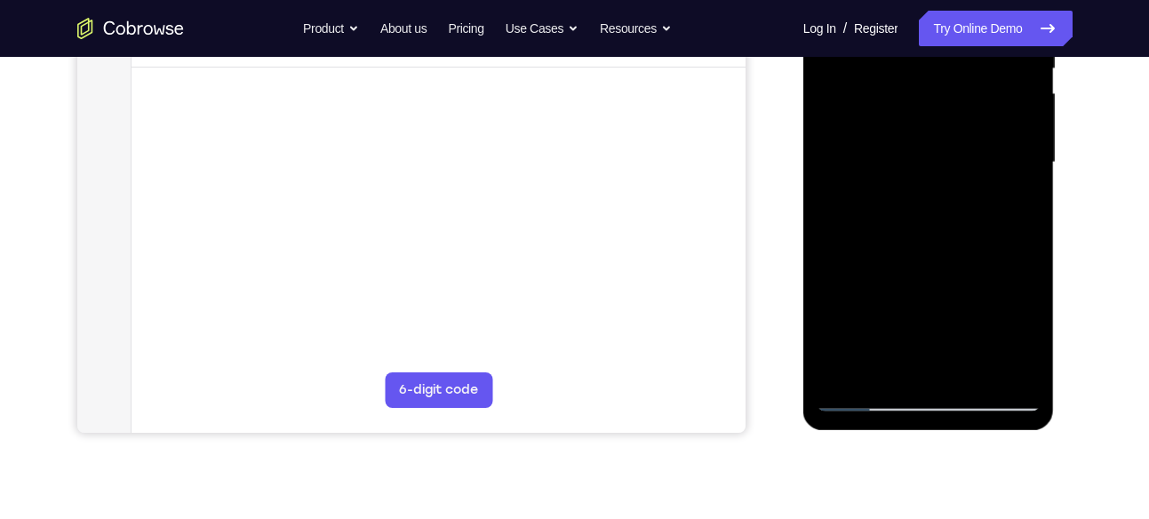
scroll to position [394, 0]
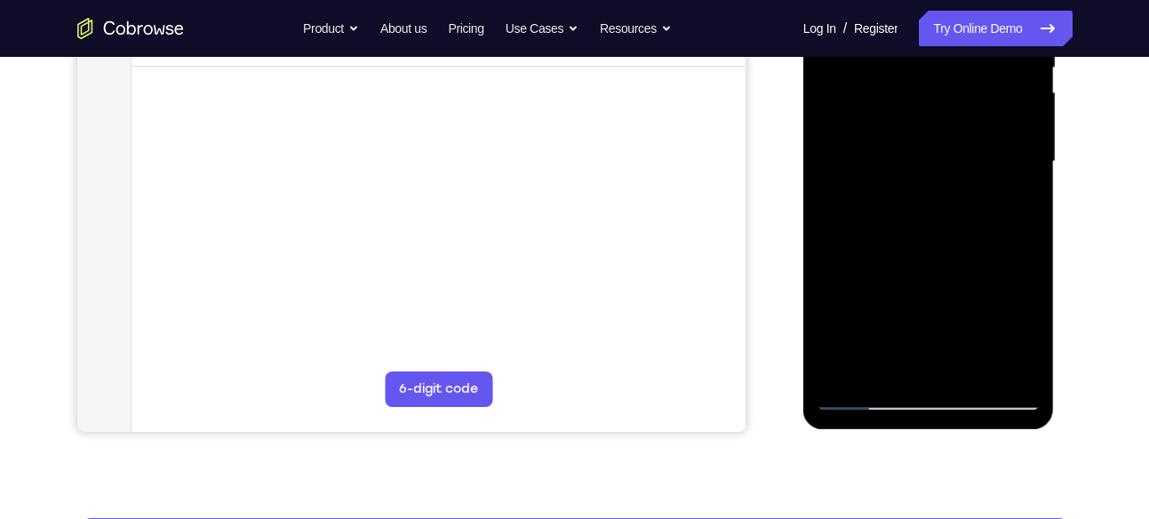
click at [1007, 366] on div at bounding box center [928, 161] width 224 height 497
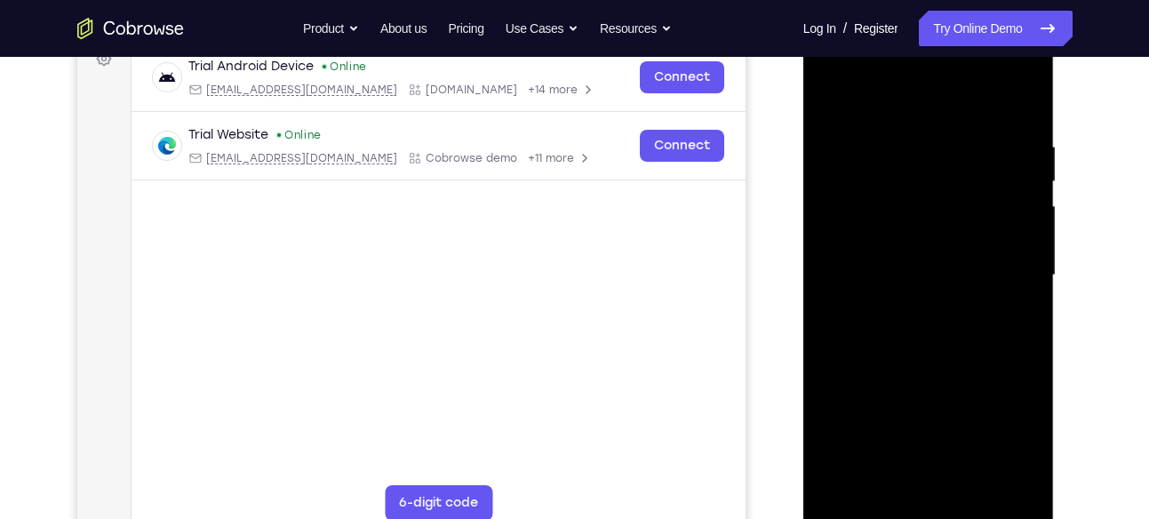
scroll to position [280, 0]
click at [829, 86] on div at bounding box center [928, 276] width 224 height 497
click at [831, 102] on div at bounding box center [928, 276] width 224 height 497
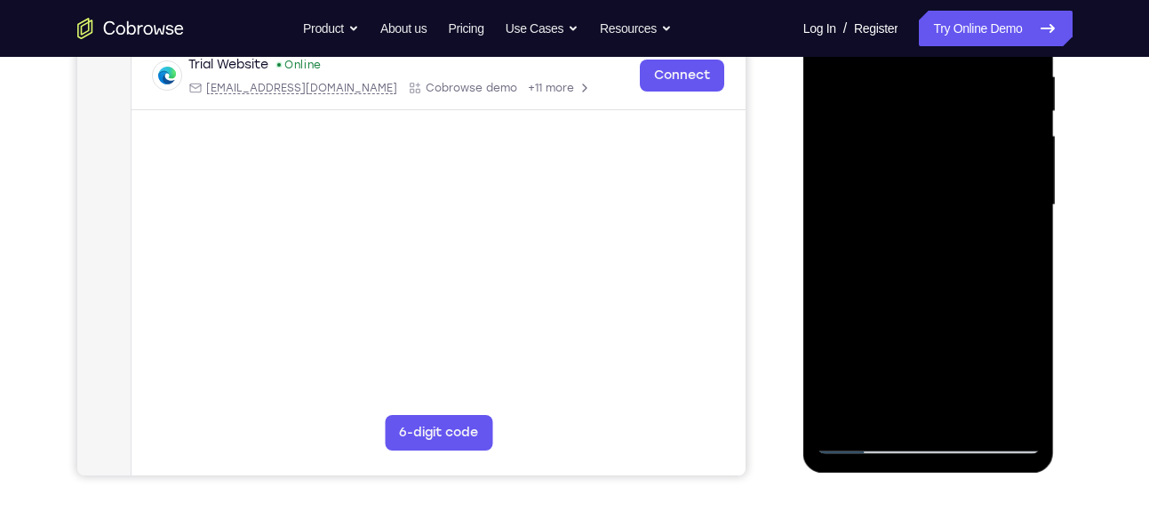
scroll to position [352, 0]
drag, startPoint x: 939, startPoint y: 363, endPoint x: 979, endPoint y: 17, distance: 348.7
click at [979, 17] on div at bounding box center [928, 204] width 224 height 497
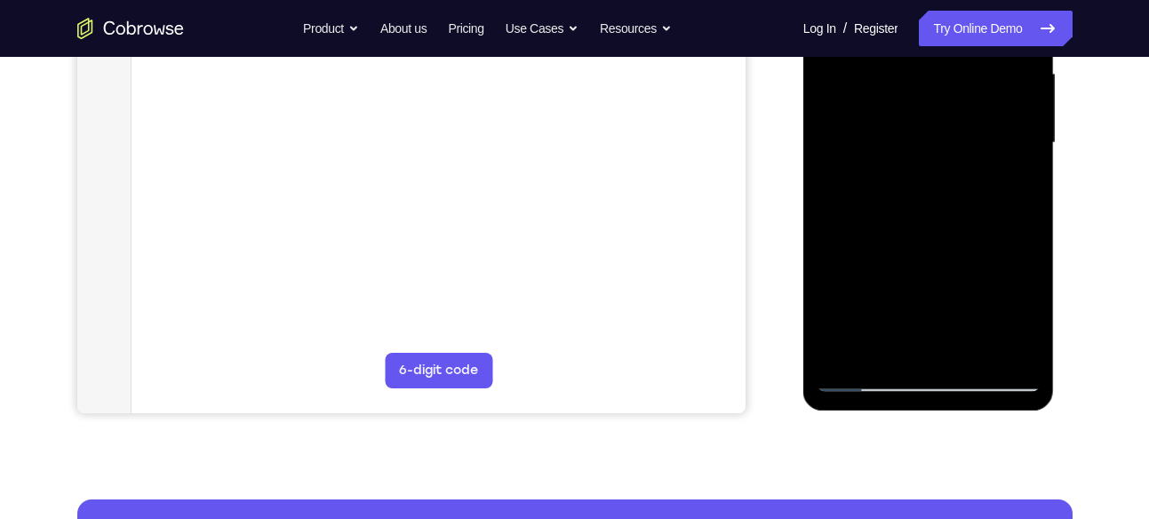
scroll to position [415, 0]
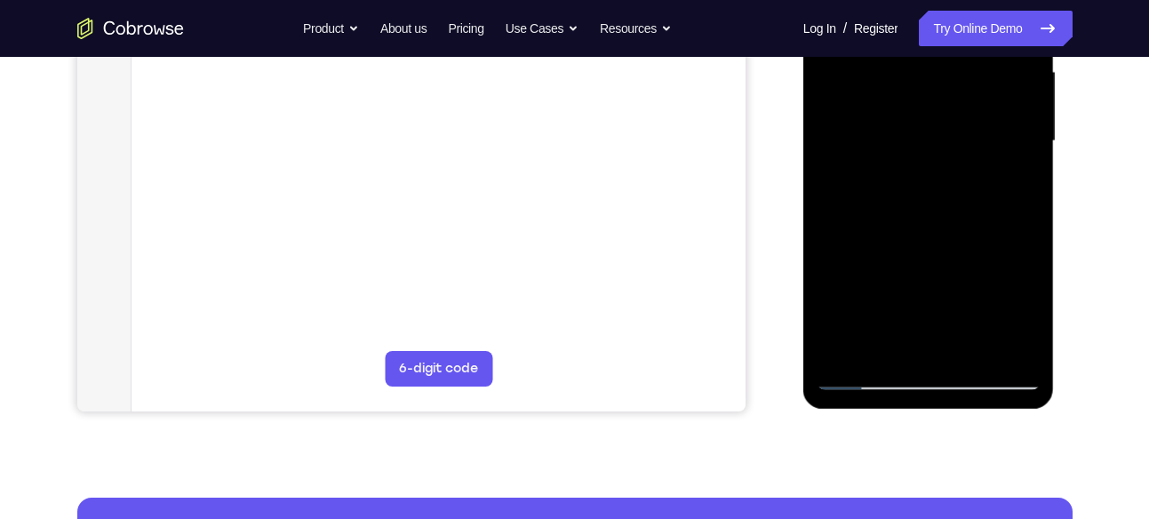
drag, startPoint x: 946, startPoint y: 296, endPoint x: 943, endPoint y: 49, distance: 247.0
click at [943, 49] on div at bounding box center [928, 141] width 224 height 497
click at [921, 285] on div at bounding box center [928, 141] width 224 height 497
drag, startPoint x: 921, startPoint y: 285, endPoint x: 913, endPoint y: 23, distance: 262.2
click at [913, 23] on div at bounding box center [928, 141] width 224 height 497
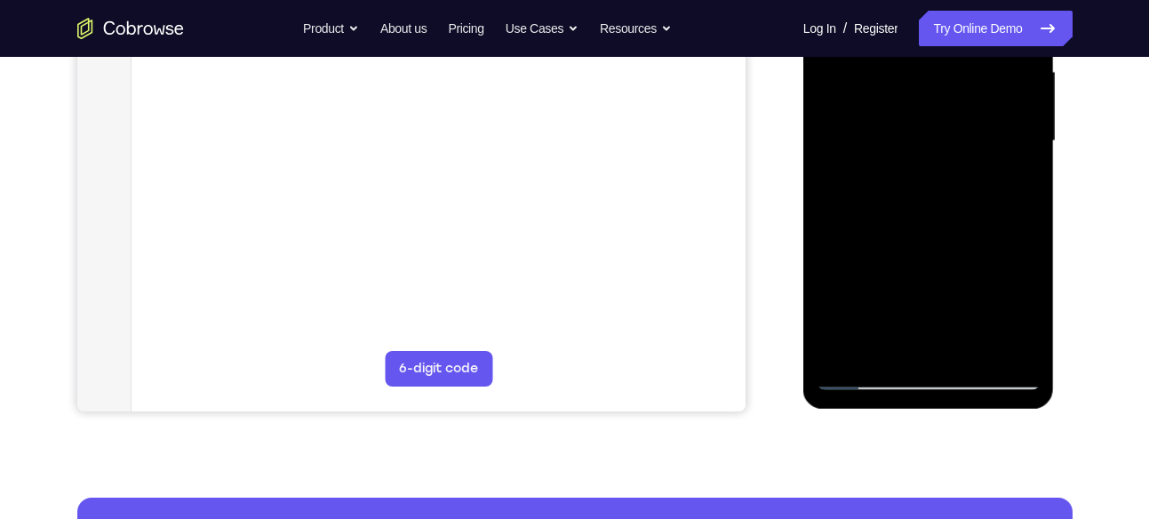
scroll to position [281, 0]
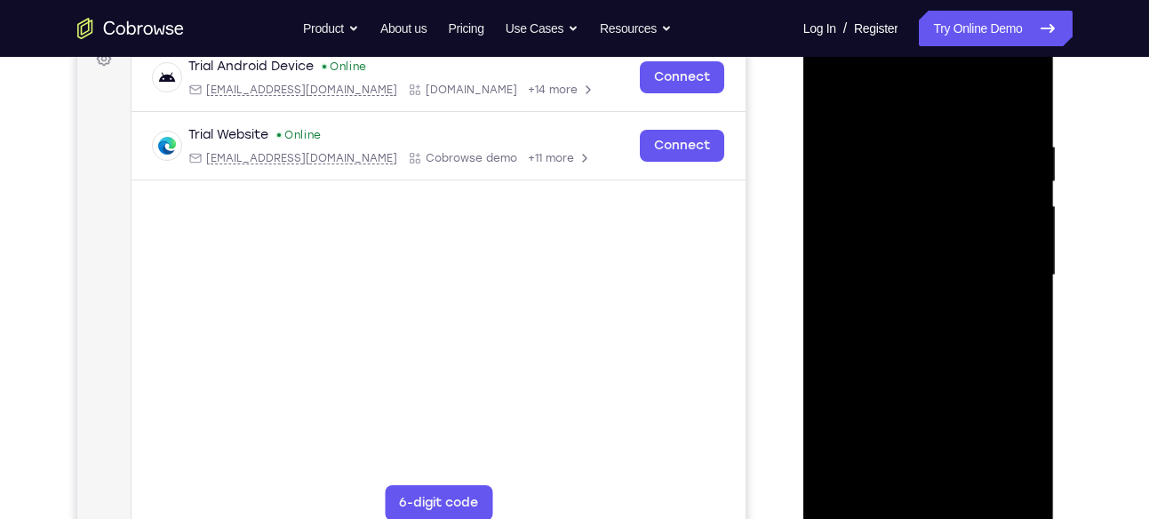
click at [824, 98] on div at bounding box center [928, 275] width 224 height 497
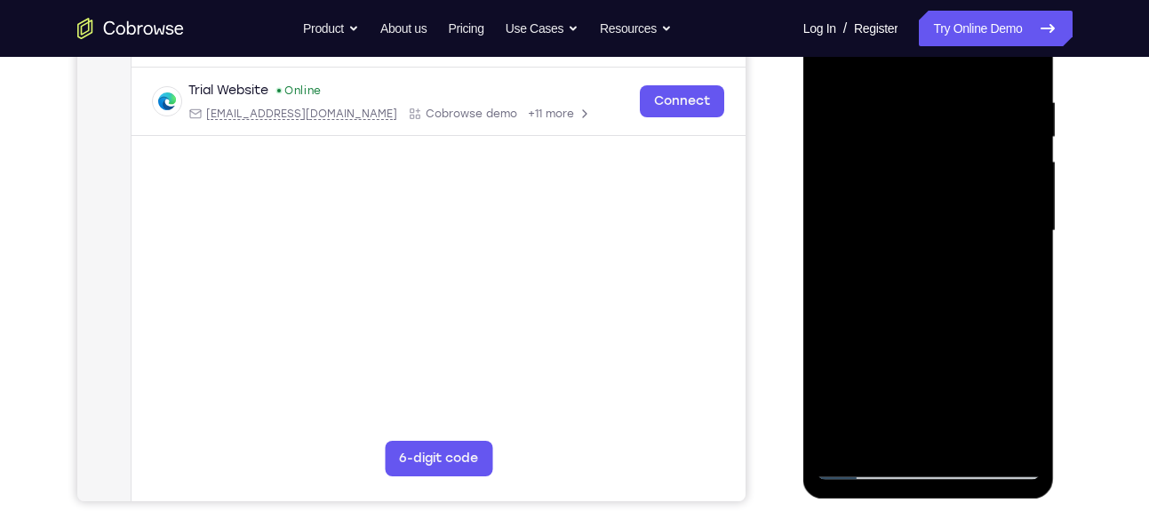
drag, startPoint x: 902, startPoint y: 355, endPoint x: 905, endPoint y: 125, distance: 230.1
click at [905, 125] on div at bounding box center [928, 230] width 224 height 497
drag, startPoint x: 904, startPoint y: 306, endPoint x: 894, endPoint y: 66, distance: 241.0
click at [894, 66] on div at bounding box center [928, 230] width 224 height 497
drag, startPoint x: 897, startPoint y: 312, endPoint x: 893, endPoint y: 65, distance: 247.0
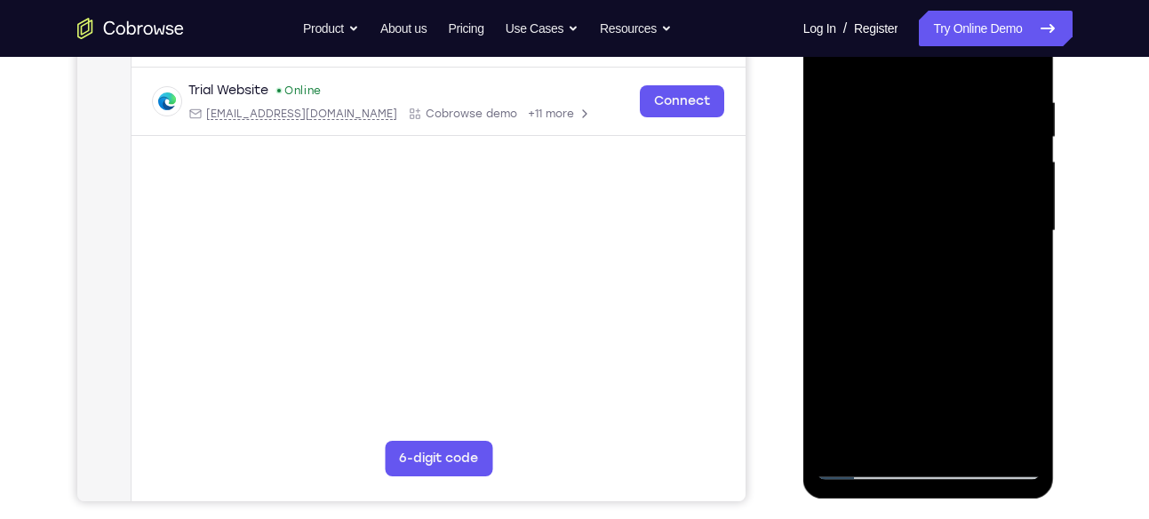
click at [893, 65] on div at bounding box center [928, 230] width 224 height 497
click at [843, 386] on div at bounding box center [928, 230] width 224 height 497
click at [929, 272] on div at bounding box center [928, 230] width 224 height 497
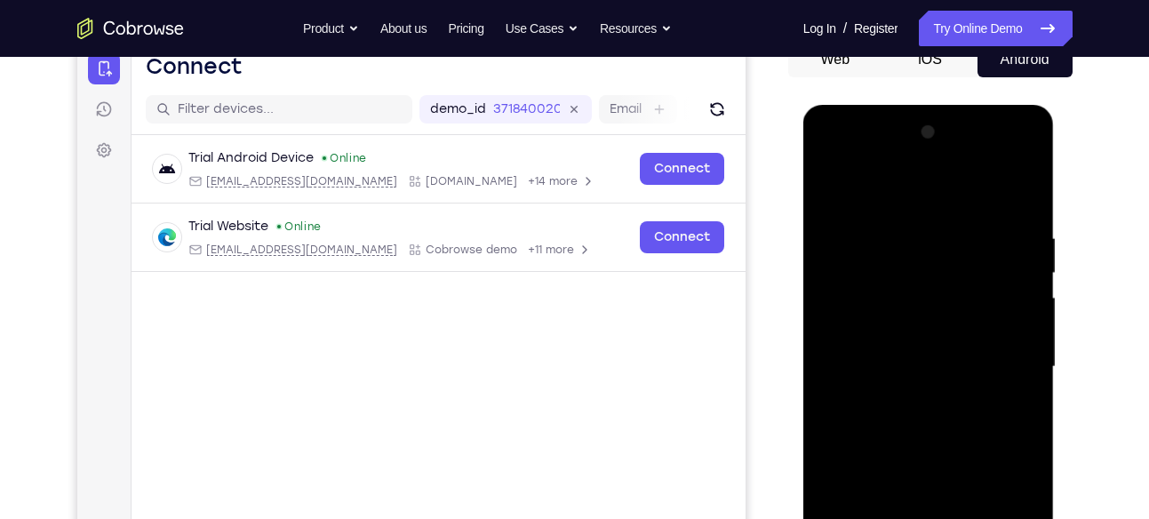
scroll to position [188, 0]
click at [1003, 160] on div at bounding box center [928, 367] width 224 height 497
click at [904, 178] on div at bounding box center [928, 367] width 224 height 497
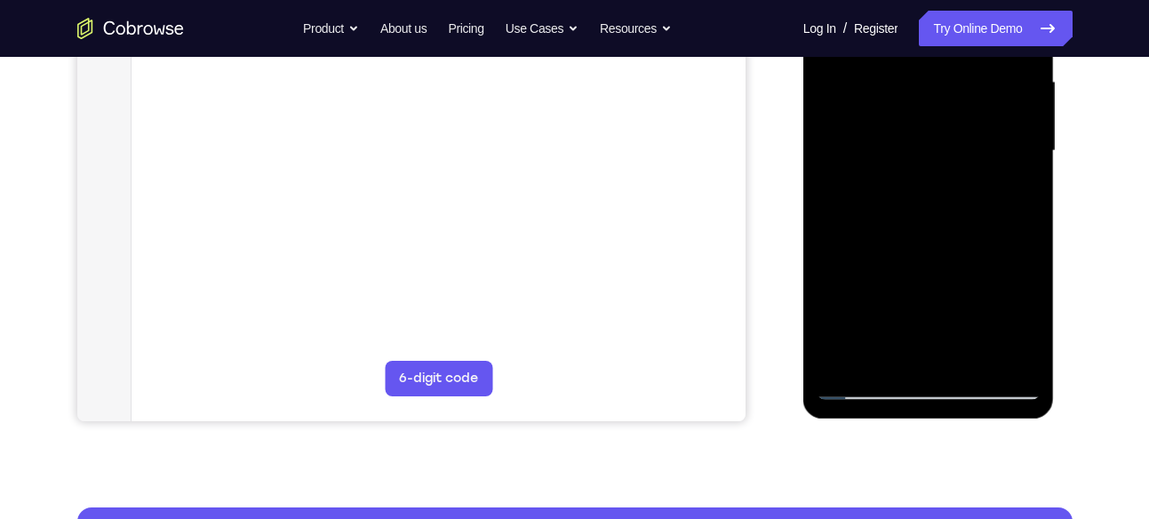
scroll to position [200, 0]
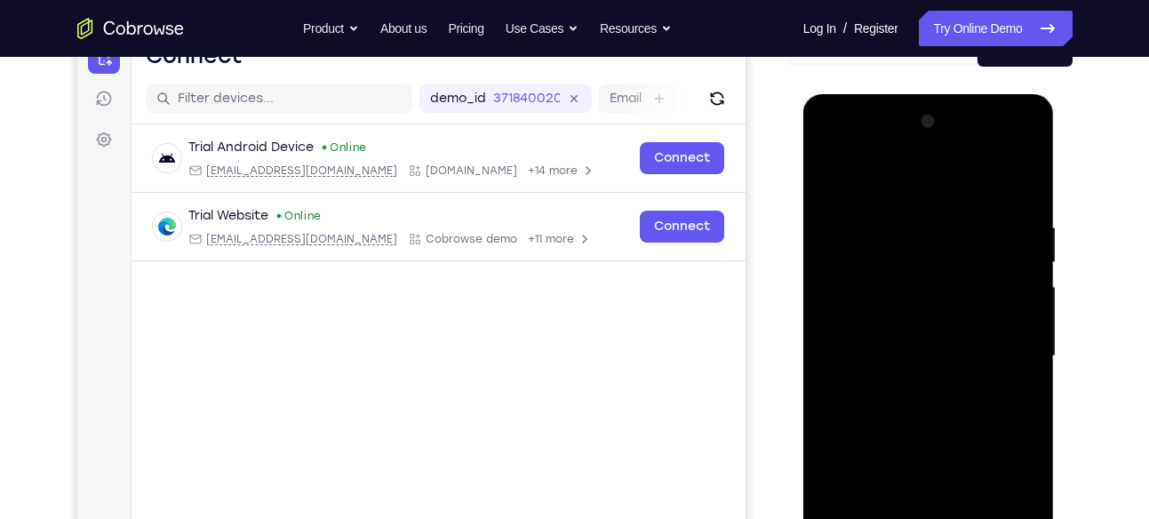
click at [999, 172] on div at bounding box center [928, 355] width 224 height 497
click at [878, 233] on div at bounding box center [928, 355] width 224 height 497
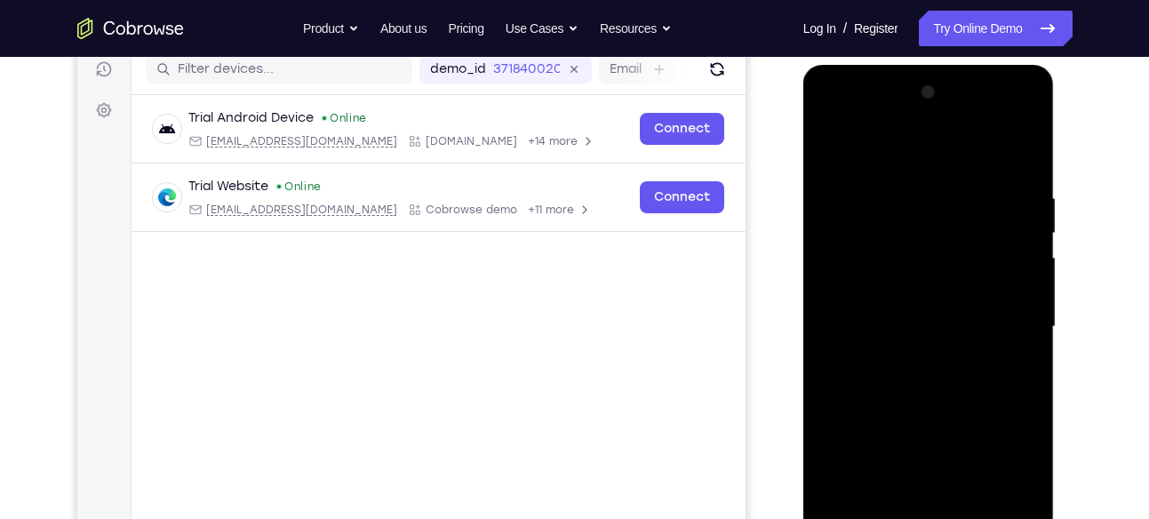
scroll to position [238, 0]
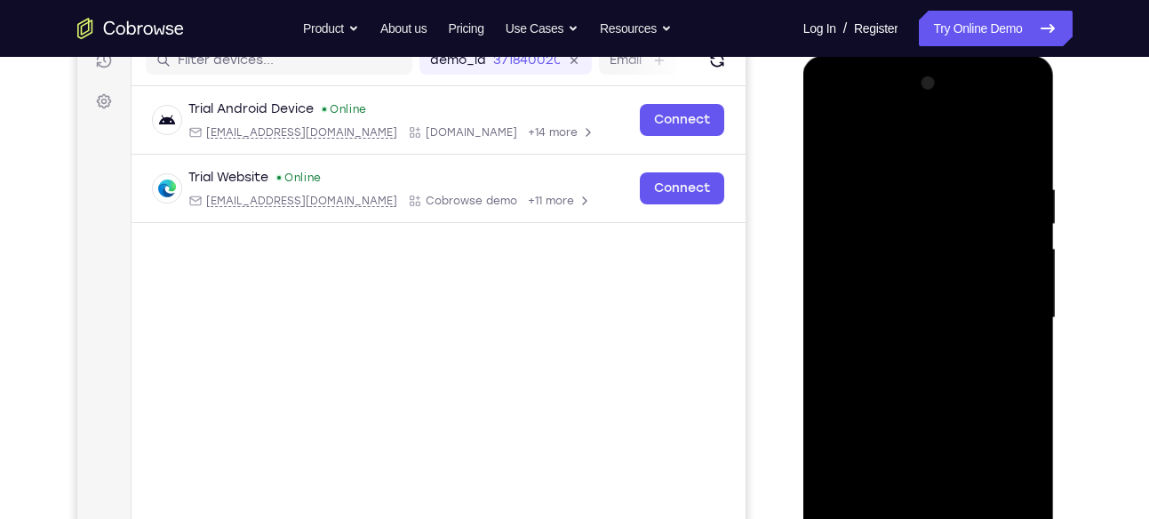
drag, startPoint x: 1014, startPoint y: 333, endPoint x: 986, endPoint y: 140, distance: 194.7
click at [986, 140] on div at bounding box center [928, 317] width 224 height 497
click at [839, 291] on div at bounding box center [928, 317] width 224 height 497
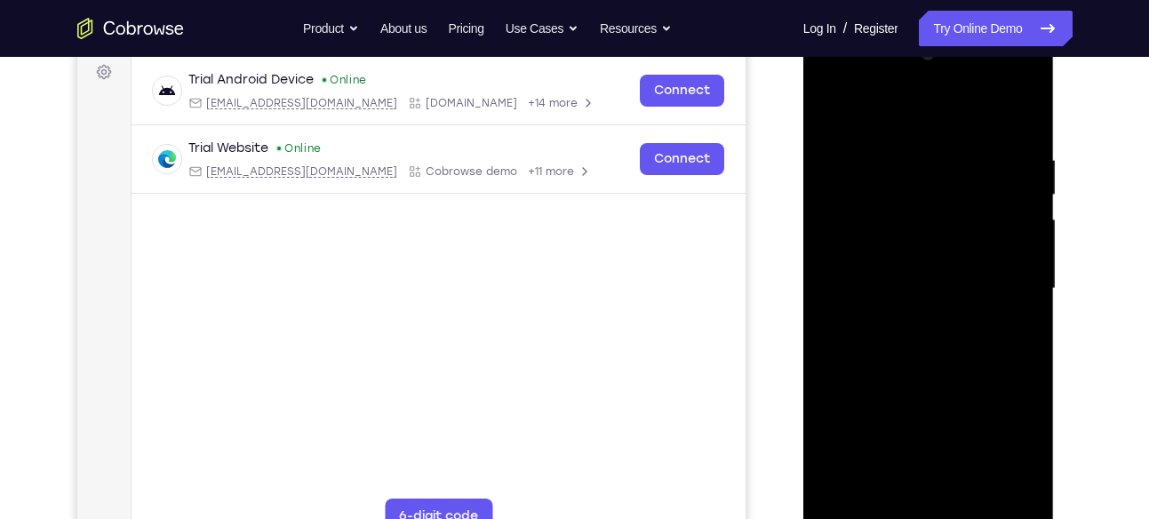
scroll to position [266, 0]
click at [1027, 120] on div at bounding box center [928, 290] width 224 height 497
drag, startPoint x: 985, startPoint y: 281, endPoint x: 947, endPoint y: 282, distance: 38.2
click at [947, 282] on div at bounding box center [928, 290] width 224 height 497
click at [854, 284] on div at bounding box center [928, 290] width 224 height 497
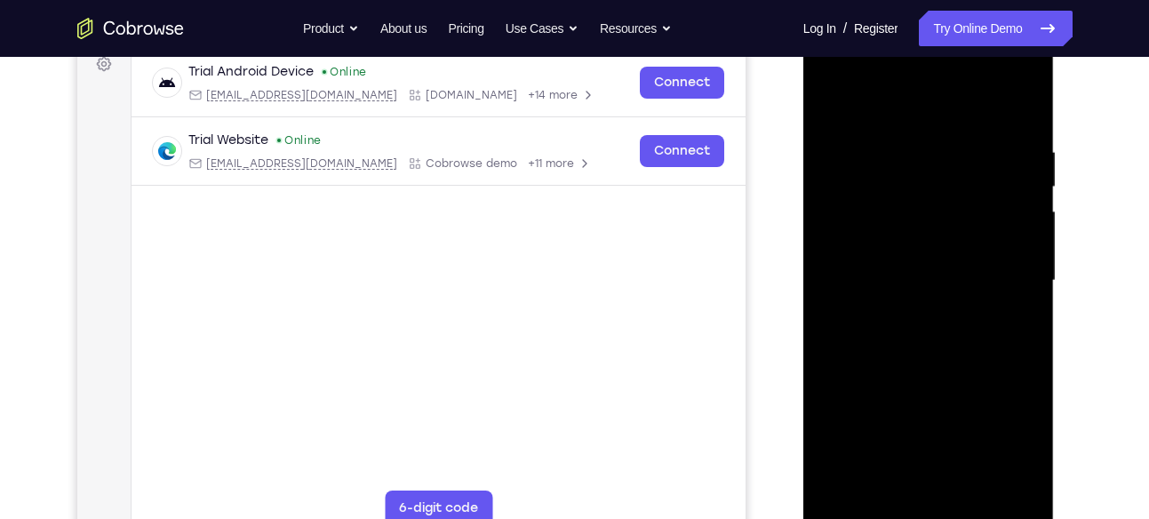
scroll to position [287, 0]
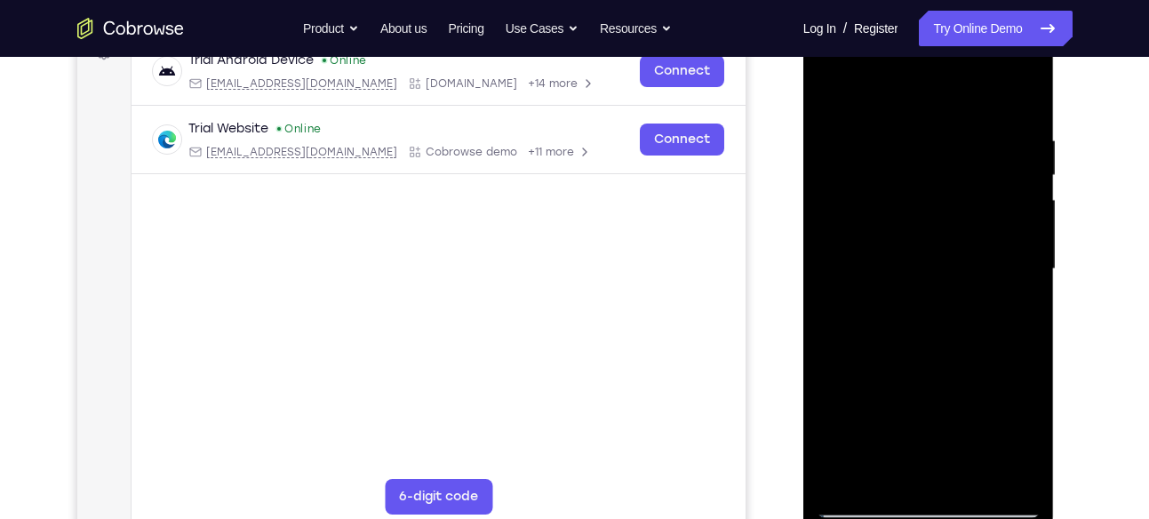
click at [1027, 103] on div at bounding box center [928, 268] width 224 height 497
drag, startPoint x: 1003, startPoint y: 252, endPoint x: 856, endPoint y: 262, distance: 146.9
click at [856, 262] on div at bounding box center [928, 268] width 224 height 497
drag, startPoint x: 1018, startPoint y: 250, endPoint x: 837, endPoint y: 252, distance: 181.2
click at [837, 252] on div at bounding box center [928, 268] width 224 height 497
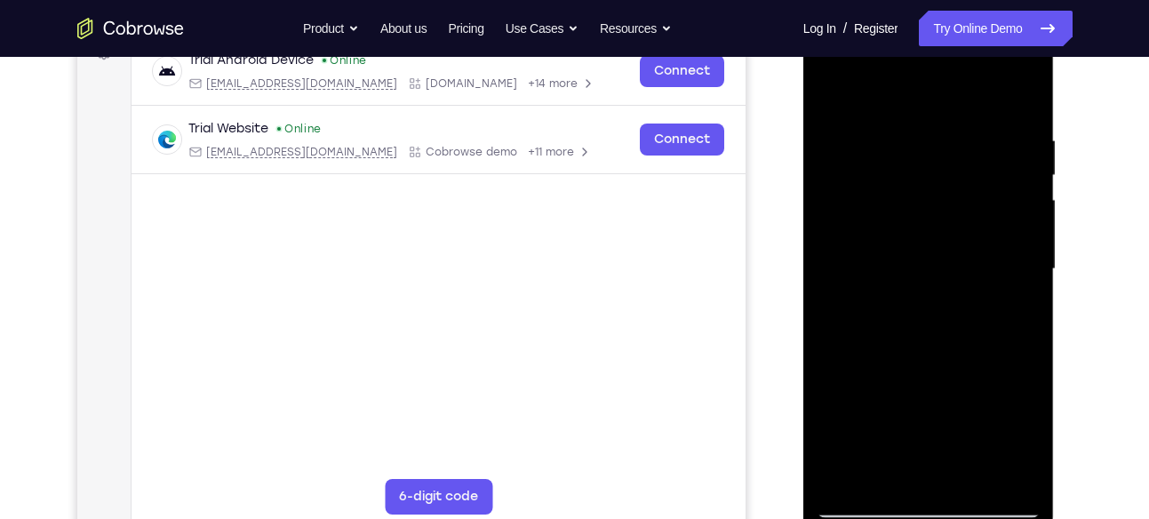
drag, startPoint x: 980, startPoint y: 264, endPoint x: 807, endPoint y: 269, distance: 172.4
click at [807, 269] on div at bounding box center [928, 271] width 251 height 529
drag, startPoint x: 976, startPoint y: 266, endPoint x: 1605, endPoint y: 266, distance: 628.9
click at [803, 258] on div at bounding box center [928, 271] width 251 height 529
